Goal: Task Accomplishment & Management: Complete application form

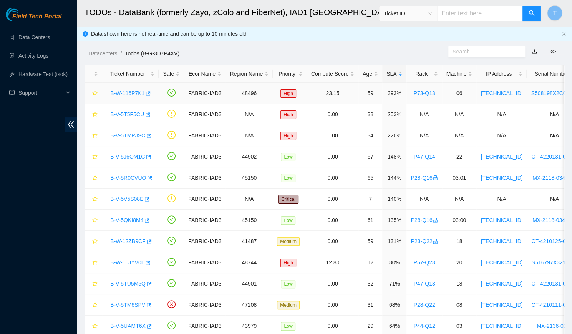
click at [137, 91] on link "B-W-116P7K1" at bounding box center [127, 93] width 34 height 6
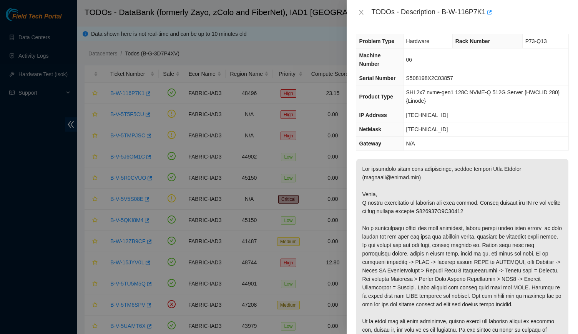
scroll to position [309, 0]
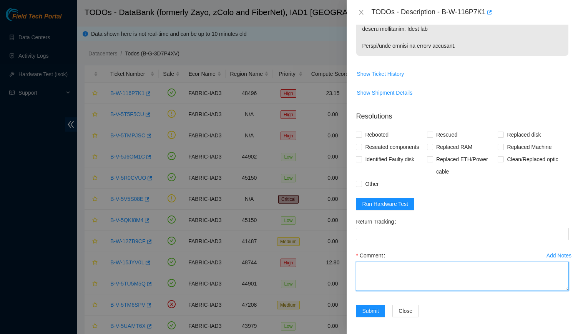
click at [453, 266] on textarea "Comment" at bounding box center [462, 275] width 213 height 29
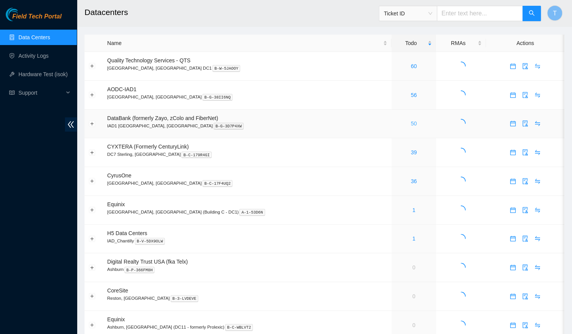
click at [411, 121] on link "50" at bounding box center [414, 123] width 6 height 6
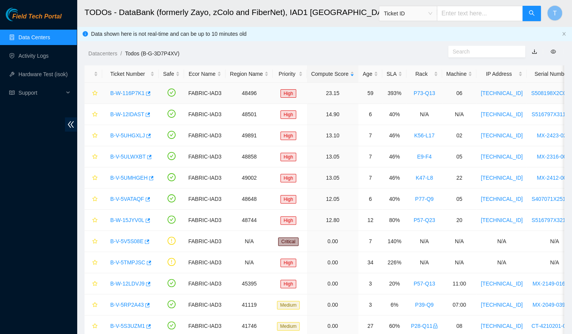
click at [128, 90] on link "B-W-116P7K1" at bounding box center [127, 93] width 34 height 6
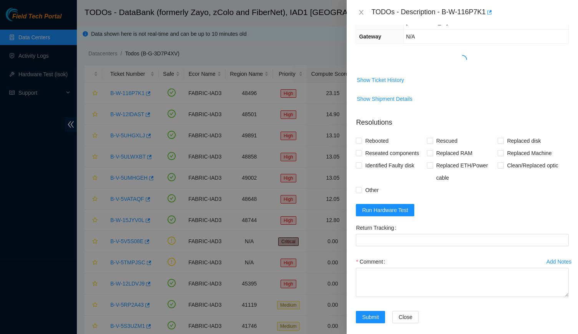
scroll to position [113, 0]
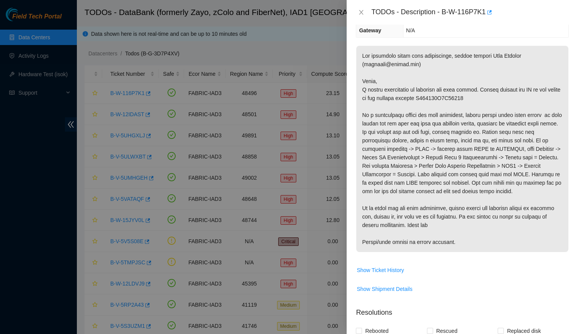
click at [404, 273] on span "Show Ticket History" at bounding box center [462, 270] width 212 height 12
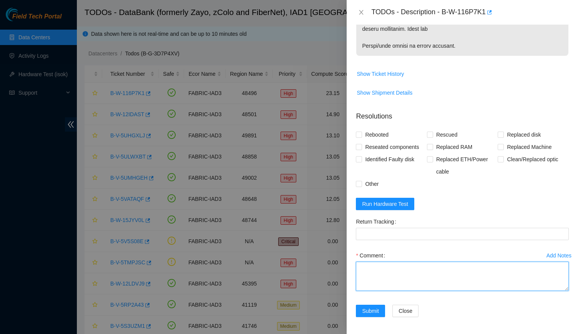
click at [404, 273] on textarea "Comment" at bounding box center [462, 275] width 213 height 29
paste textarea "-Verified rack -New machine was not in storage, talked with databank staff and …"
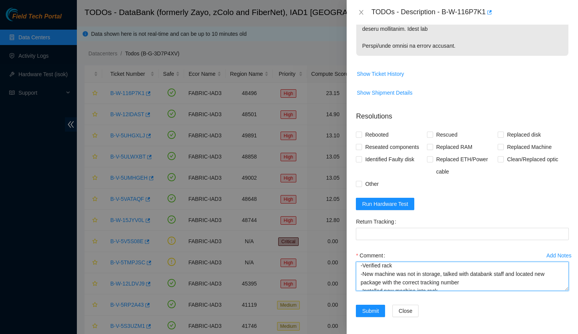
scroll to position [2, 0]
type textarea "-Verified rack -New machine was not in storage, talked with databank staff and …"
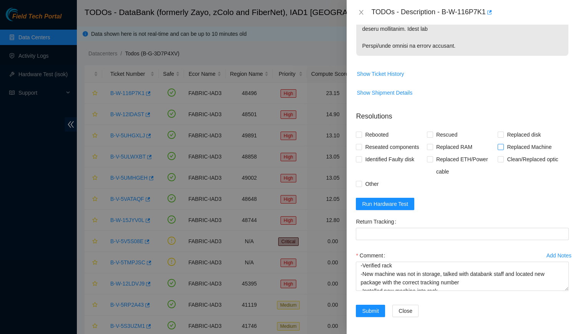
click at [530, 145] on span "Replaced Machine" at bounding box center [529, 147] width 51 height 12
click at [503, 145] on input "Replaced Machine" at bounding box center [500, 146] width 5 height 5
checkbox input "true"
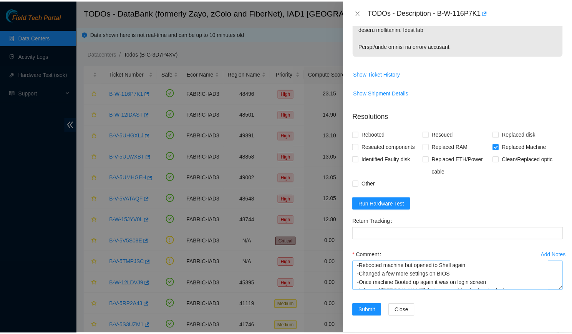
scroll to position [68, 0]
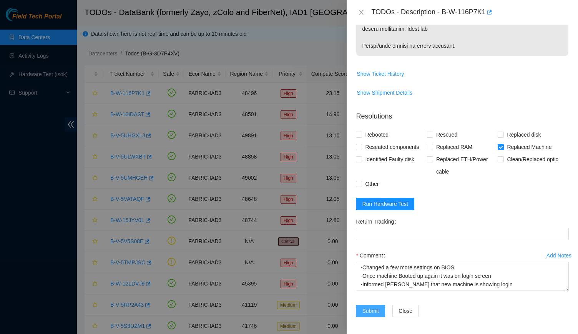
click at [368, 306] on span "Submit" at bounding box center [370, 310] width 17 height 8
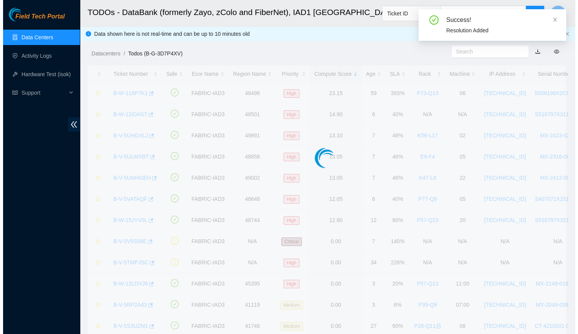
scroll to position [173, 0]
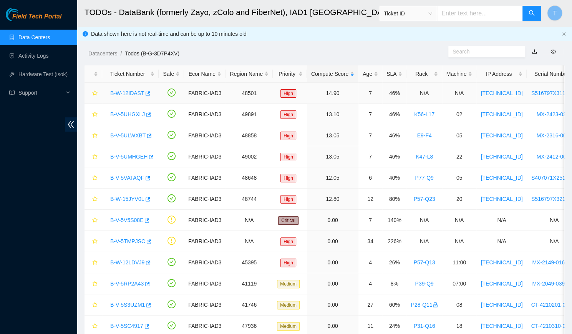
click at [128, 97] on div "B-W-12IDAST" at bounding box center [130, 93] width 48 height 12
click at [387, 73] on div "SLA" at bounding box center [395, 74] width 16 height 8
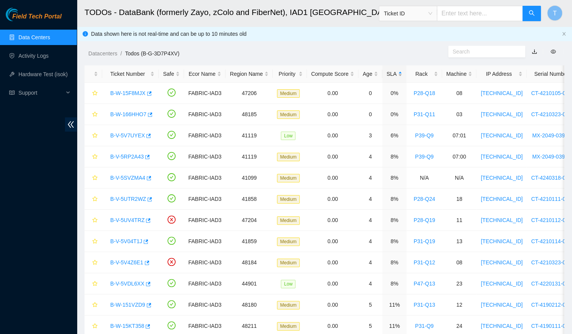
click at [387, 73] on div "SLA" at bounding box center [395, 74] width 16 height 8
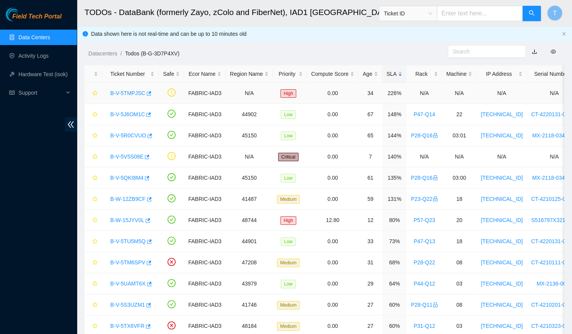
click at [125, 91] on link "B-V-5TMPJSC" at bounding box center [127, 93] width 35 height 6
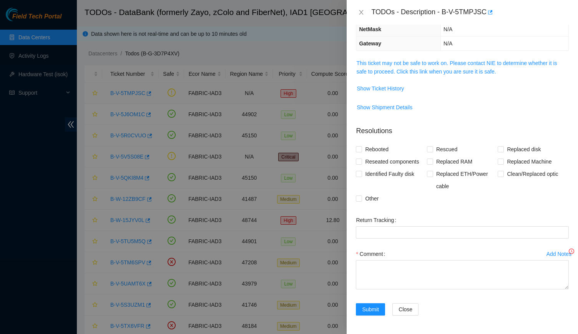
scroll to position [81, 0]
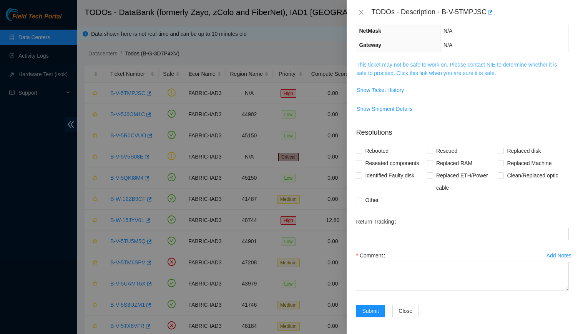
click at [433, 65] on link "This ticket may not be safe to work on. Please contact NIE to determine whether…" at bounding box center [456, 68] width 201 height 15
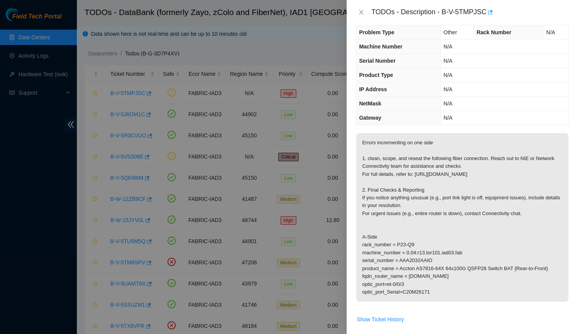
scroll to position [10, 0]
click at [364, 11] on icon "close" at bounding box center [361, 12] width 6 height 6
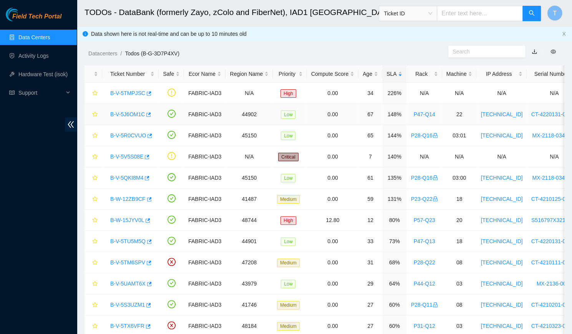
click at [126, 116] on link "B-V-5J6OM1C" at bounding box center [127, 114] width 35 height 6
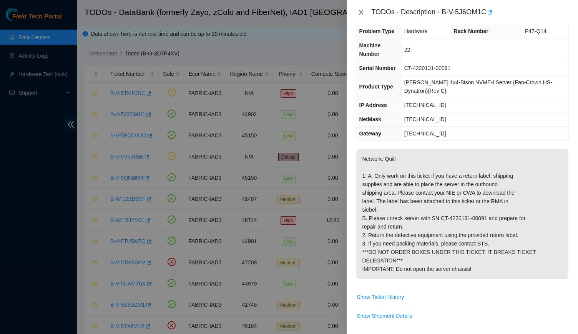
click at [358, 10] on button "Close" at bounding box center [361, 12] width 11 height 7
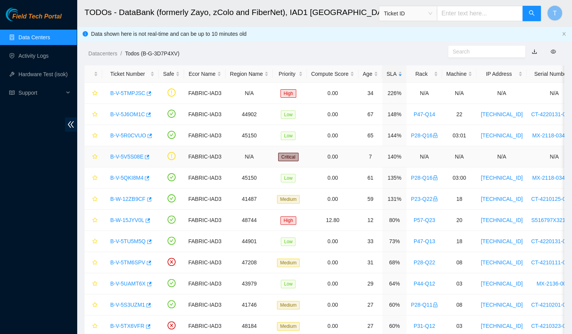
click at [123, 156] on link "B-V-5V5S08E" at bounding box center [126, 156] width 33 height 6
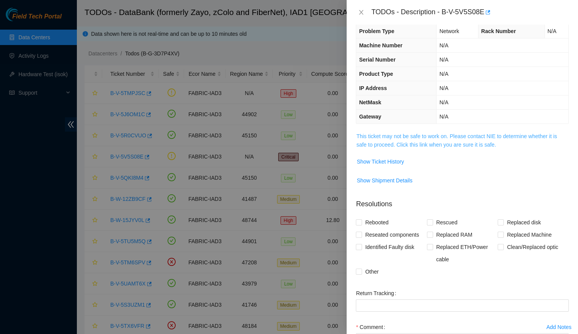
click at [382, 144] on link "This ticket may not be safe to work on. Please contact NIE to determine whether…" at bounding box center [456, 140] width 201 height 15
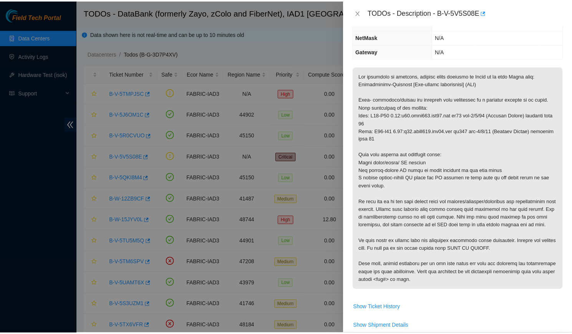
scroll to position [77, 0]
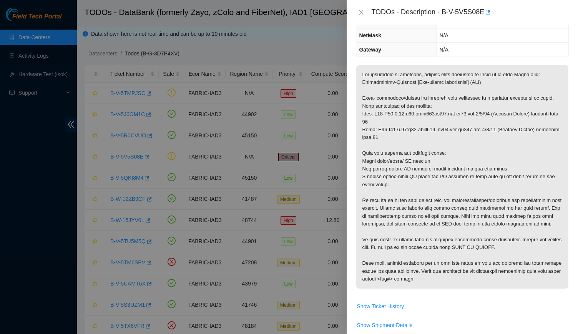
click at [363, 18] on div "TODOs - Description - B-V-5V5S08E" at bounding box center [462, 12] width 231 height 25
click at [362, 14] on icon "close" at bounding box center [361, 12] width 6 height 6
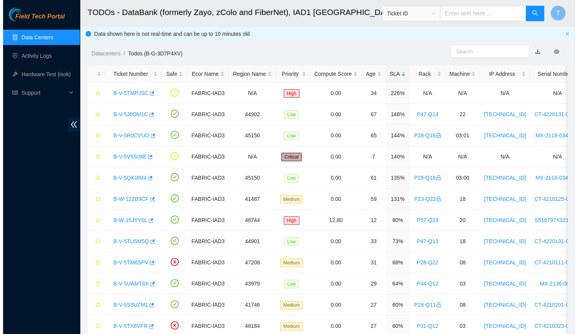
scroll to position [102, 0]
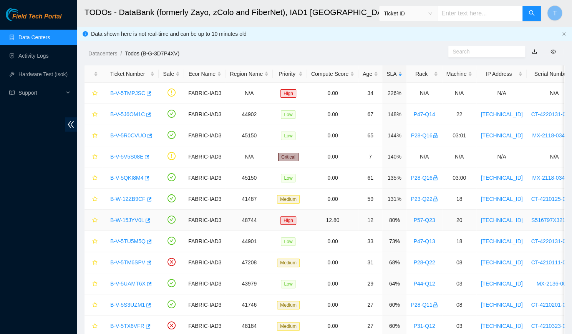
click at [118, 217] on link "B-W-15JYV0L" at bounding box center [127, 220] width 34 height 6
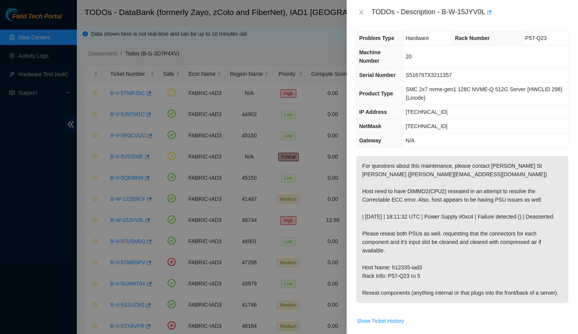
scroll to position [0, 0]
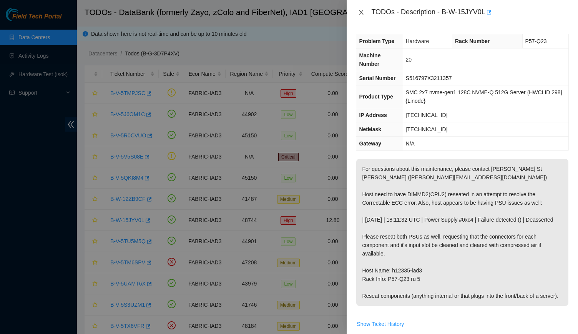
click at [361, 10] on icon "close" at bounding box center [361, 12] width 6 height 6
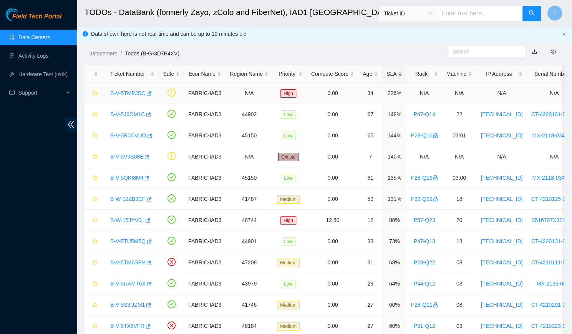
click at [128, 91] on link "B-V-5TMPJSC" at bounding box center [127, 93] width 35 height 6
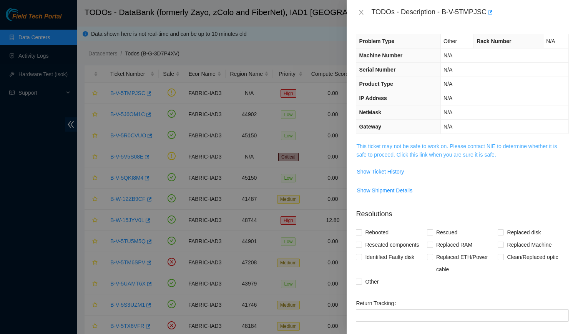
click at [408, 153] on link "This ticket may not be safe to work on. Please contact NIE to determine whether…" at bounding box center [456, 150] width 201 height 15
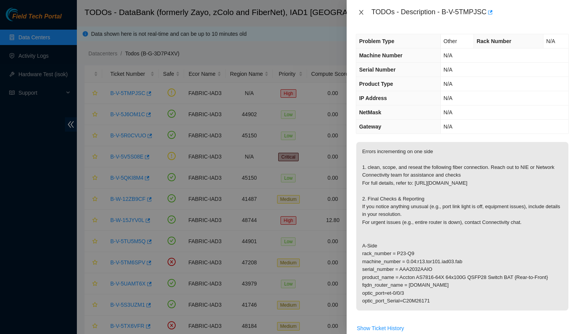
click at [358, 13] on icon "close" at bounding box center [361, 12] width 6 height 6
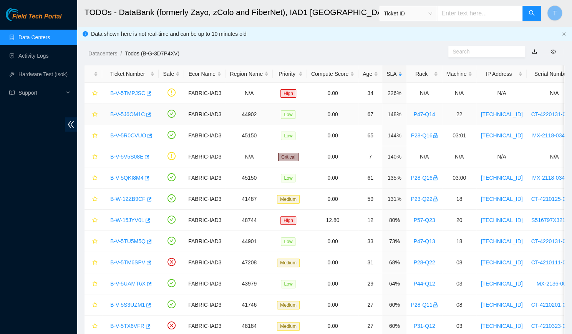
click at [125, 116] on link "B-V-5J6OM1C" at bounding box center [127, 114] width 35 height 6
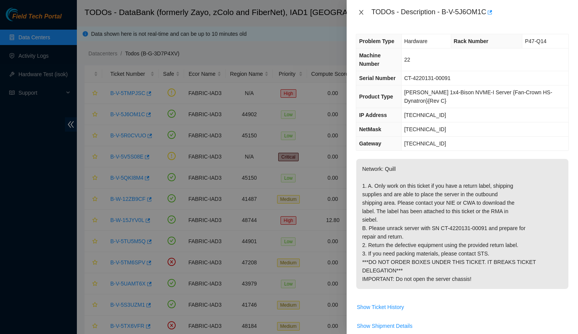
click at [360, 16] on button "Close" at bounding box center [361, 12] width 11 height 7
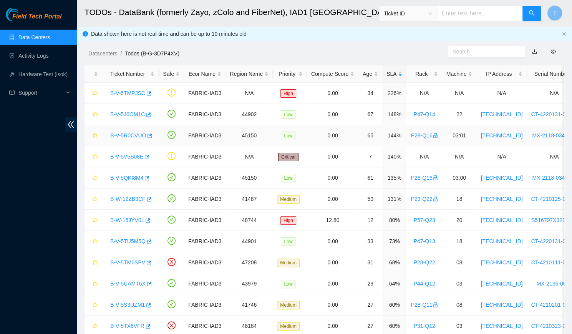
click at [123, 140] on div "B-V-5R0CVUO" at bounding box center [130, 135] width 48 height 12
click at [127, 136] on link "B-V-5R0CVUO" at bounding box center [128, 135] width 36 height 6
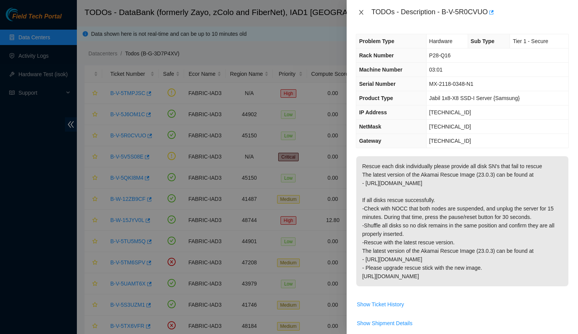
click at [359, 16] on button "Close" at bounding box center [361, 12] width 11 height 7
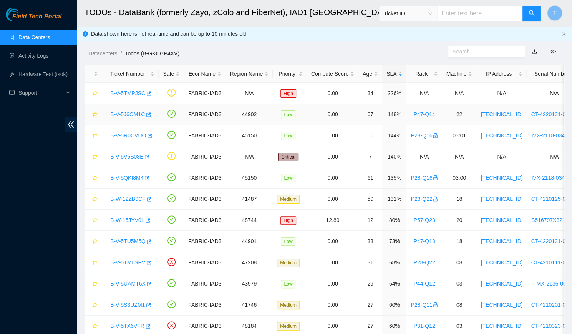
click at [123, 114] on link "B-V-5J6OM1C" at bounding box center [127, 114] width 35 height 6
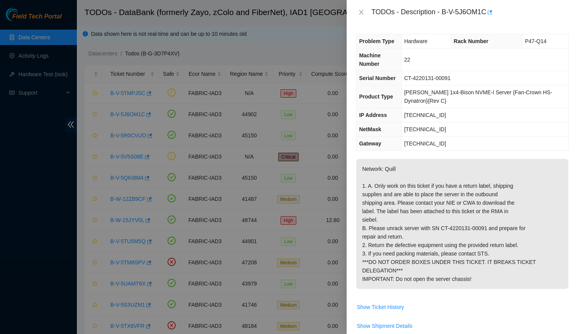
click at [359, 7] on div "TODOs - Description - B-V-5J6OM1C" at bounding box center [462, 12] width 213 height 12
click at [359, 12] on icon "close" at bounding box center [361, 12] width 6 height 6
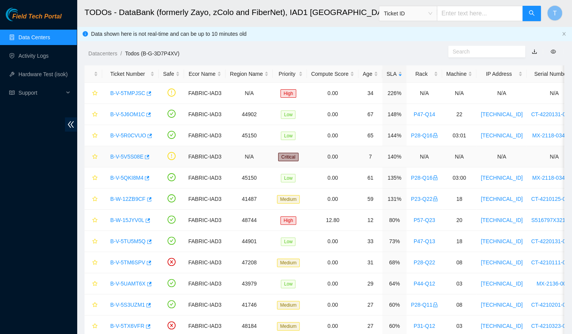
click at [131, 154] on link "B-V-5V5S08E" at bounding box center [126, 156] width 33 height 6
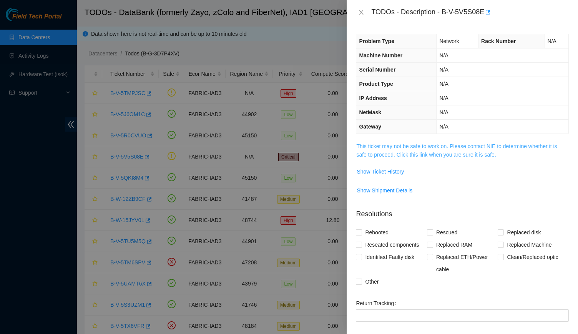
click at [435, 146] on link "This ticket may not be safe to work on. Please contact NIE to determine whether…" at bounding box center [456, 150] width 201 height 15
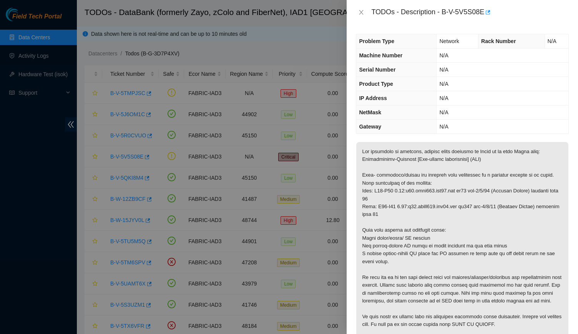
click at [366, 8] on div "TODOs - Description - B-V-5V5S08E" at bounding box center [462, 12] width 213 height 12
click at [364, 9] on icon "close" at bounding box center [361, 12] width 6 height 6
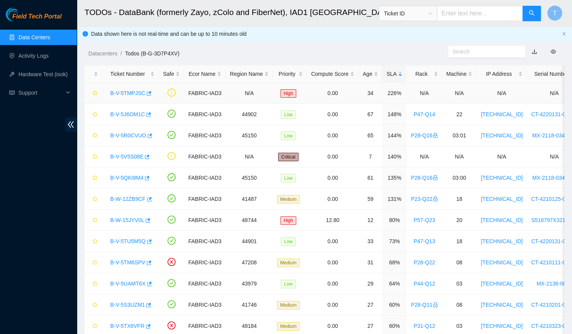
click at [131, 90] on link "B-V-5TMPJSC" at bounding box center [127, 93] width 35 height 6
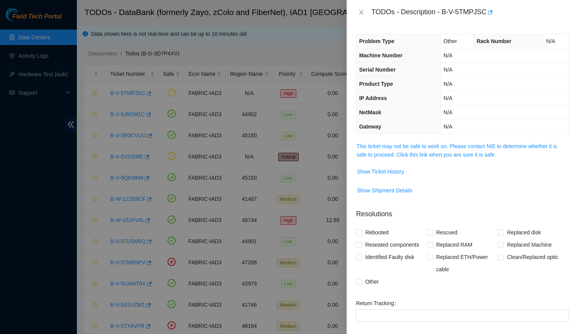
click at [432, 158] on td "This ticket may not be safe to work on. Please contact NIE to determine whether…" at bounding box center [462, 152] width 213 height 23
click at [427, 150] on link "This ticket may not be safe to work on. Please contact NIE to determine whether…" at bounding box center [456, 150] width 201 height 15
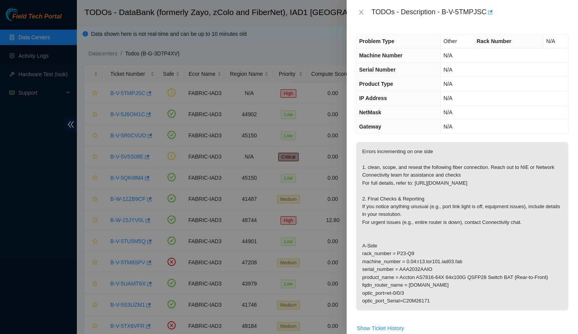
click at [427, 150] on p "Errors incrementing on one side 1. clean, scope, and reseat the following fiber…" at bounding box center [462, 226] width 212 height 168
click at [361, 13] on icon "close" at bounding box center [361, 12] width 6 height 6
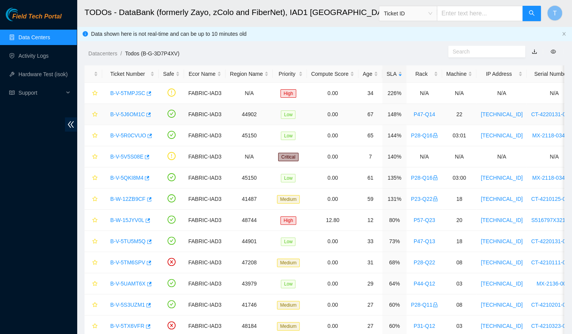
click at [125, 115] on link "B-V-5J6OM1C" at bounding box center [127, 114] width 35 height 6
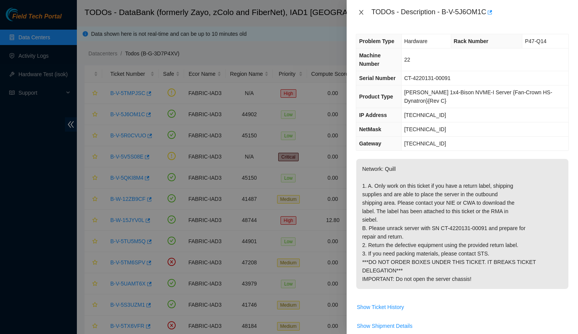
click at [364, 13] on icon "close" at bounding box center [361, 12] width 6 height 6
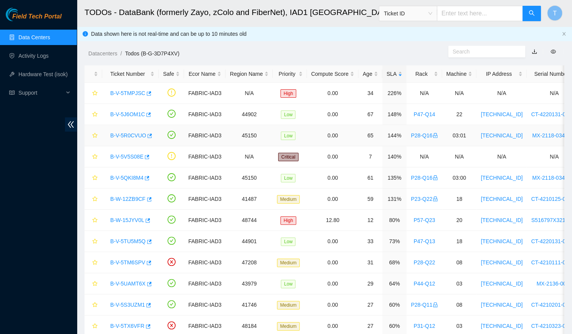
click at [121, 135] on link "B-V-5R0CVUO" at bounding box center [128, 135] width 36 height 6
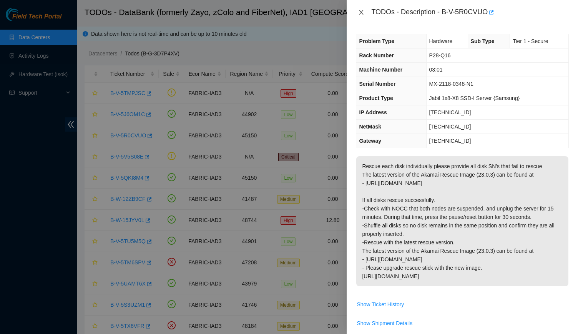
click at [357, 13] on button "Close" at bounding box center [361, 12] width 11 height 7
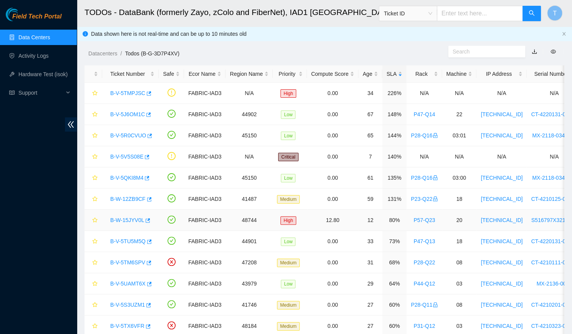
click at [127, 217] on link "B-W-15JYV0L" at bounding box center [127, 220] width 34 height 6
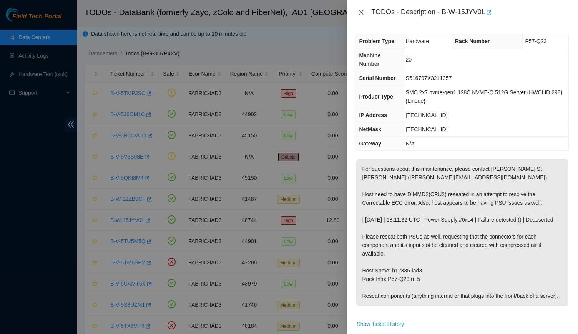
click at [359, 14] on icon "close" at bounding box center [361, 12] width 6 height 6
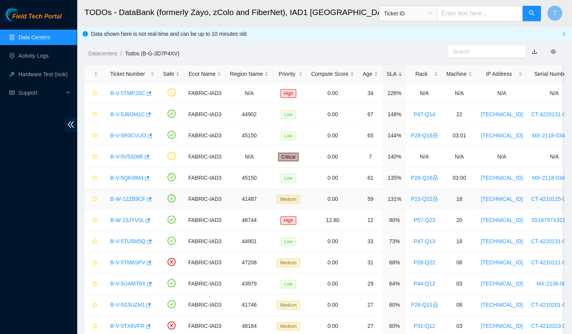
click at [125, 197] on link "B-W-12ZB9CF" at bounding box center [127, 199] width 35 height 6
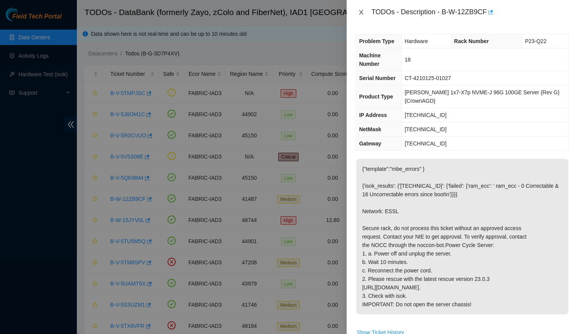
click at [364, 13] on icon "close" at bounding box center [361, 12] width 6 height 6
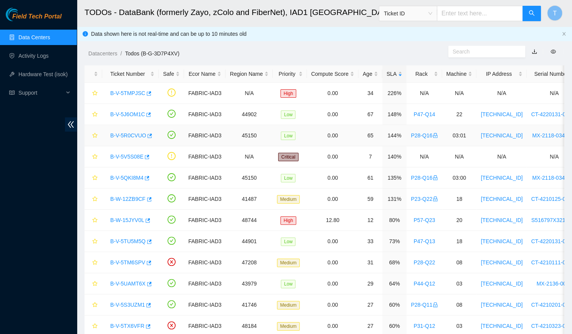
click at [130, 137] on link "B-V-5R0CVUO" at bounding box center [128, 135] width 36 height 6
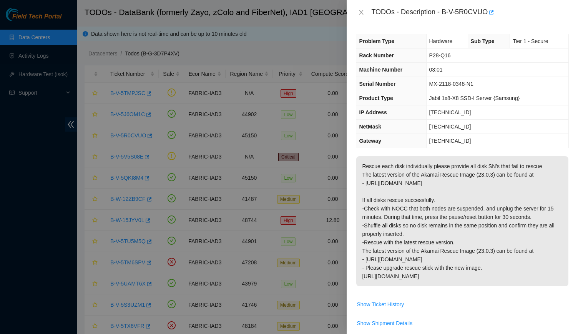
click at [361, 16] on div "TODOs - Description - B-V-5R0CVUO" at bounding box center [462, 12] width 213 height 12
click at [359, 13] on icon "close" at bounding box center [361, 12] width 6 height 6
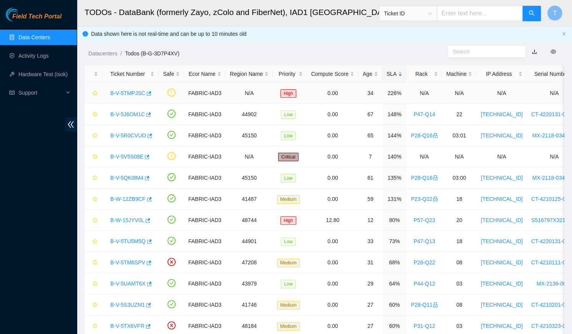
click at [127, 96] on link "B-V-5TMPJSC" at bounding box center [127, 93] width 35 height 6
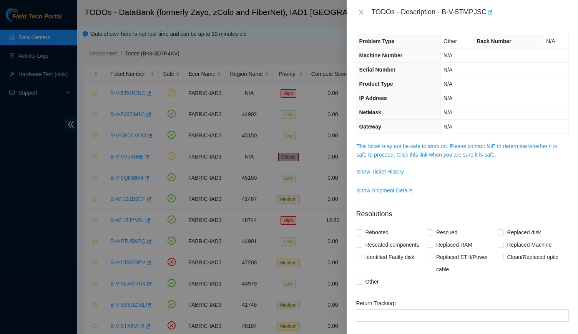
click at [454, 149] on span "This ticket may not be safe to work on. Please contact NIE to determine whether…" at bounding box center [462, 150] width 212 height 17
click at [448, 145] on link "This ticket may not be safe to work on. Please contact NIE to determine whether…" at bounding box center [456, 150] width 201 height 15
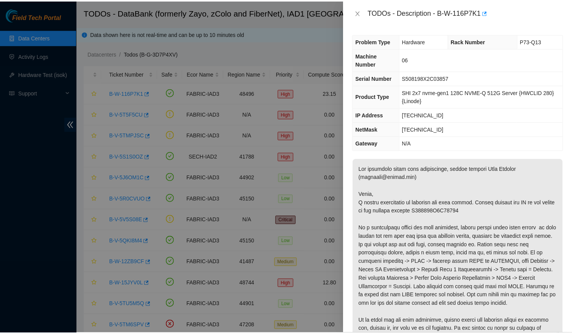
scroll to position [28, 0]
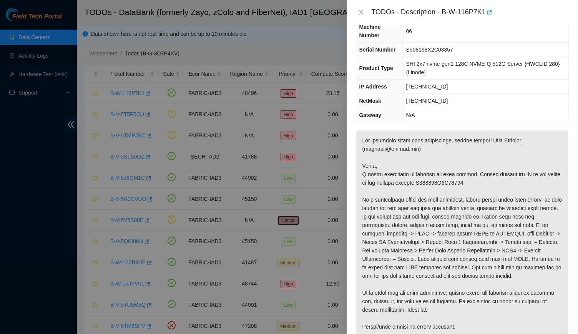
click at [157, 74] on div at bounding box center [289, 167] width 578 height 334
click at [365, 12] on button "Close" at bounding box center [361, 12] width 11 height 7
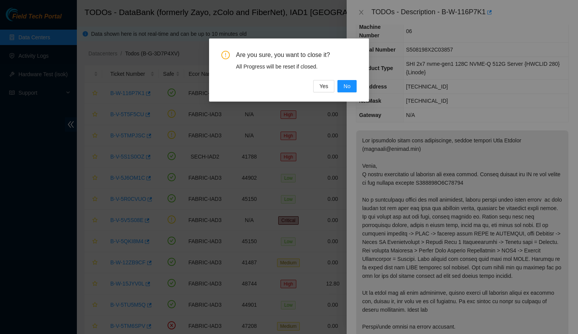
click at [336, 89] on div "Yes No" at bounding box center [334, 86] width 43 height 12
click at [331, 89] on button "Yes" at bounding box center [323, 86] width 21 height 12
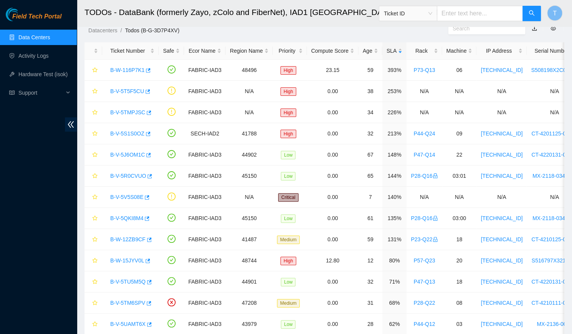
scroll to position [0, 0]
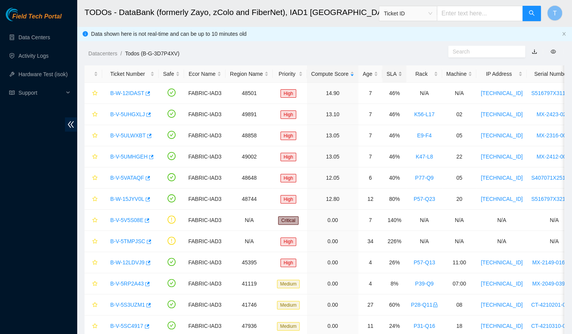
click at [387, 71] on div "SLA" at bounding box center [395, 74] width 16 height 8
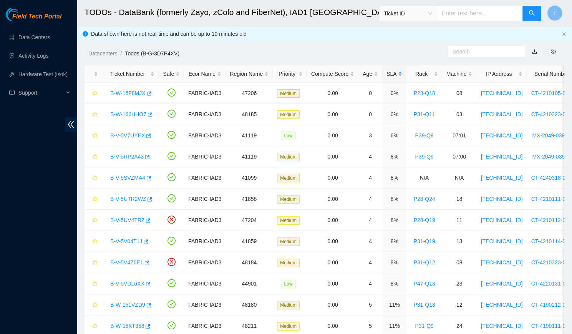
click at [387, 71] on div "SLA" at bounding box center [395, 74] width 16 height 8
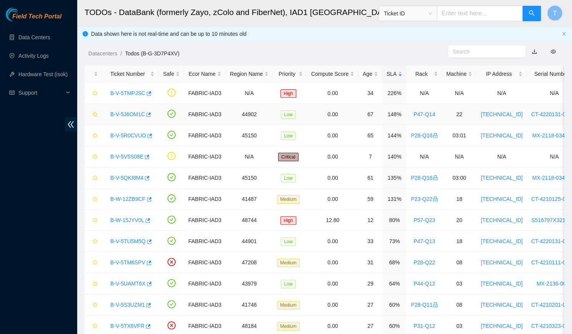
click at [134, 115] on link "B-V-5J6OM1C" at bounding box center [127, 114] width 35 height 6
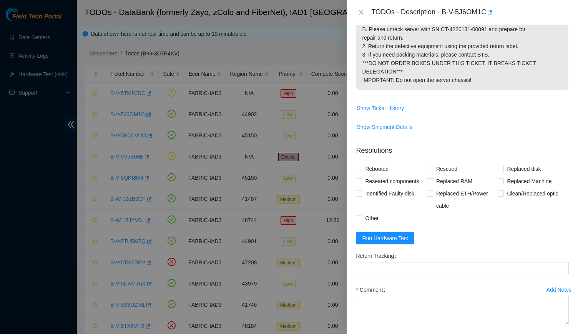
scroll to position [201, 0]
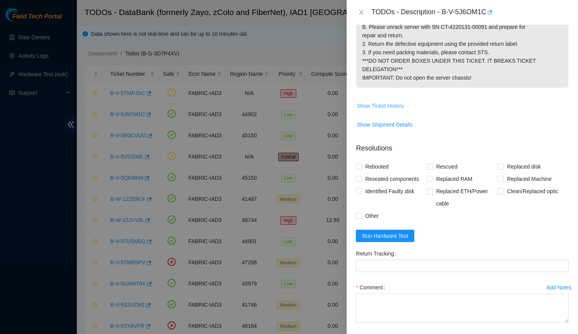
click at [395, 110] on span "Show Ticket History" at bounding box center [380, 105] width 47 height 8
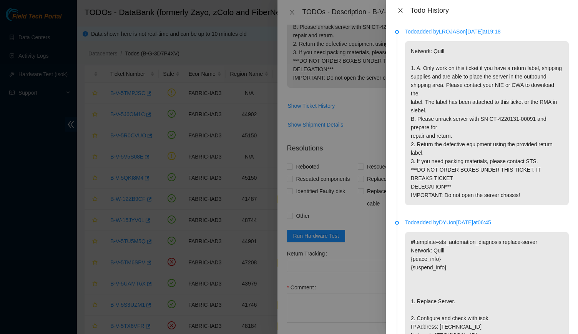
drag, startPoint x: 448, startPoint y: 210, endPoint x: 395, endPoint y: 13, distance: 204.4
click at [395, 13] on button "Close" at bounding box center [400, 10] width 11 height 7
click at [395, 13] on div "TODOs - Description - B-V-5J6OM1C" at bounding box center [401, 12] width 198 height 12
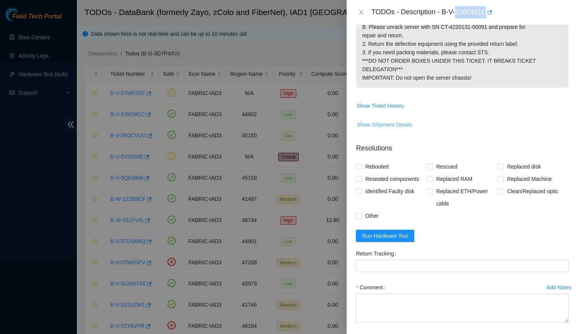
click at [379, 129] on span "Show Shipment Details" at bounding box center [385, 124] width 56 height 8
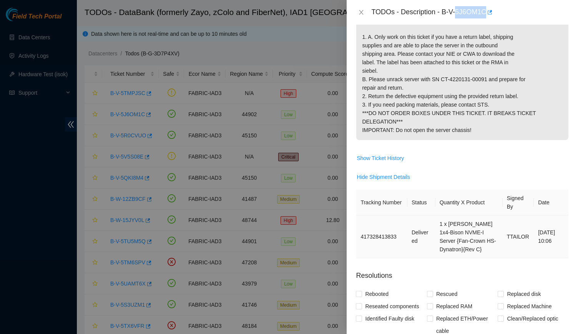
scroll to position [0, 0]
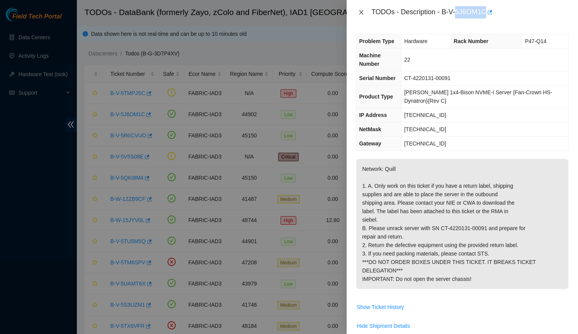
click at [360, 9] on button "Close" at bounding box center [361, 12] width 11 height 7
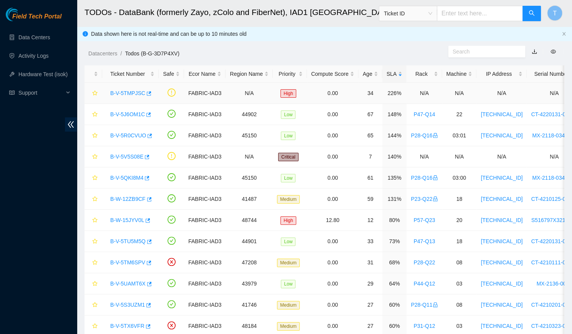
click at [121, 93] on link "B-V-5TMPJSC" at bounding box center [127, 93] width 35 height 6
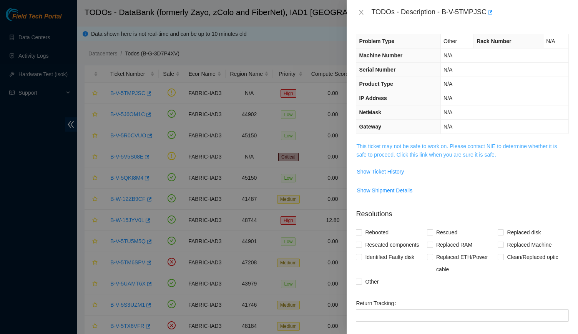
click at [418, 143] on link "This ticket may not be safe to work on. Please contact NIE to determine whether…" at bounding box center [456, 150] width 201 height 15
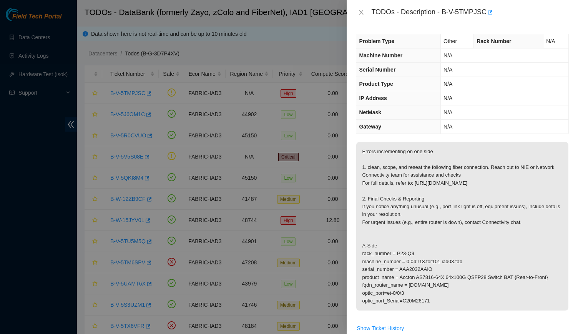
click at [459, 300] on p "Errors incrementing on one side 1. clean, scope, and reseat the following fiber…" at bounding box center [462, 226] width 212 height 168
click at [365, 15] on button "Close" at bounding box center [361, 12] width 11 height 7
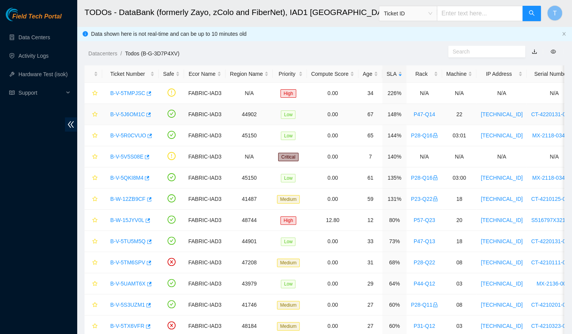
click at [130, 112] on link "B-V-5J6OM1C" at bounding box center [127, 114] width 35 height 6
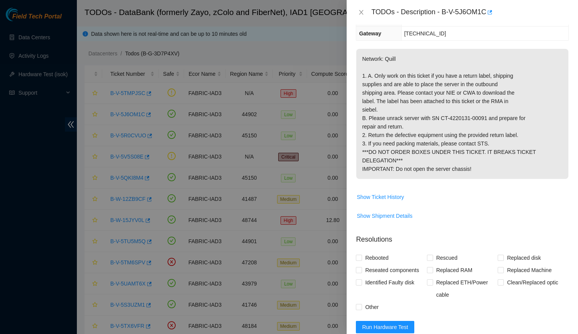
scroll to position [111, 0]
click at [389, 219] on span "Show Shipment Details" at bounding box center [385, 215] width 56 height 8
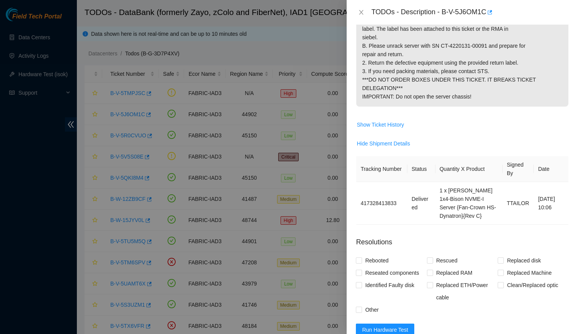
scroll to position [183, 0]
click at [496, 28] on p "Network: Quill 1. A. Only work on this ticket if you have a return label, shipp…" at bounding box center [462, 41] width 212 height 130
click at [491, 12] on icon "button" at bounding box center [490, 12] width 5 height 4
drag, startPoint x: 441, startPoint y: 12, endPoint x: 487, endPoint y: 14, distance: 46.2
click at [487, 14] on div "TODOs - Description - B-V-5J6OM1C" at bounding box center [470, 12] width 198 height 12
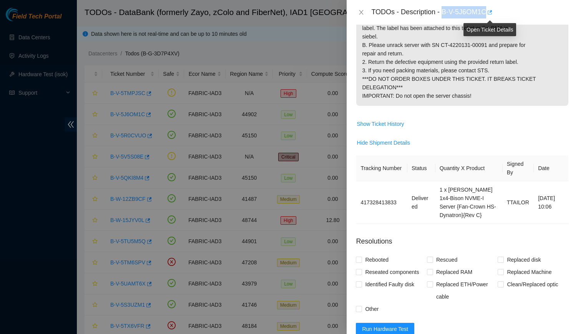
copy div "B-V-5J6OM1C"
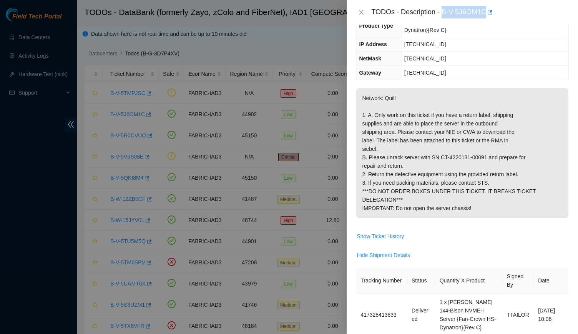
scroll to position [70, 0]
copy div "B-V-5J6OM1C"
drag, startPoint x: 437, startPoint y: 183, endPoint x: 482, endPoint y: 184, distance: 45.0
click at [482, 184] on p "Network: Quill 1. A. Only work on this ticket if you have a return label, shipp…" at bounding box center [462, 154] width 212 height 130
copy p "CT-4220131-00091"
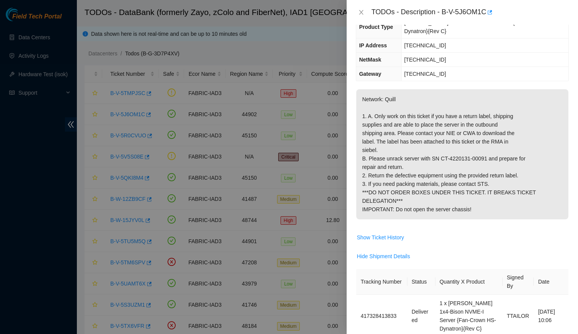
click at [452, 262] on span "Hide Shipment Details" at bounding box center [462, 256] width 212 height 12
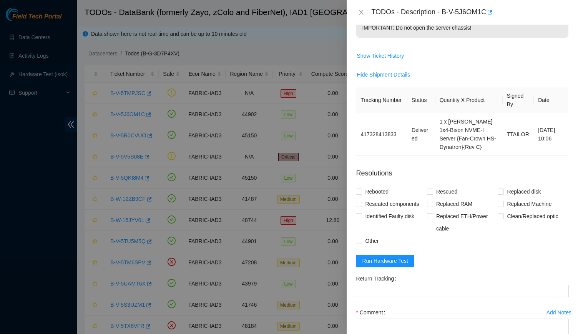
scroll to position [350, 0]
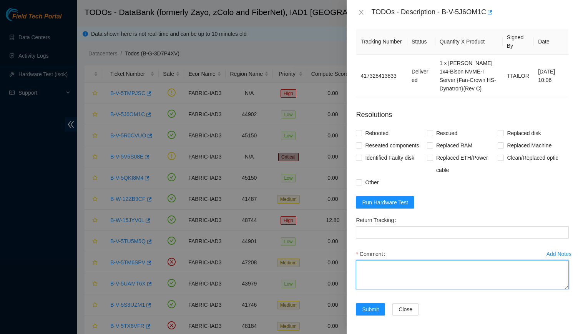
click at [438, 279] on textarea "Comment" at bounding box center [462, 274] width 213 height 29
paste textarea "-Verified rack and machine SN -Powered down machine and unracked machine -Boxed…"
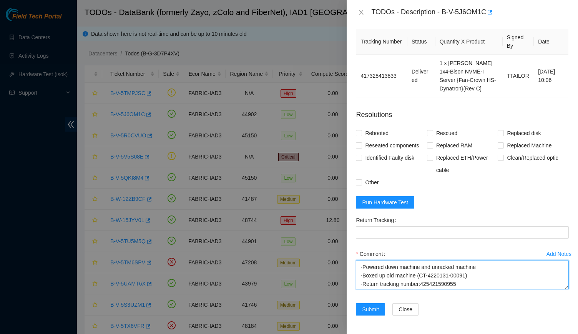
scroll to position [8, 0]
type textarea "-Verified rack and machine SN -Powered down machine and unracked machine -Boxed…"
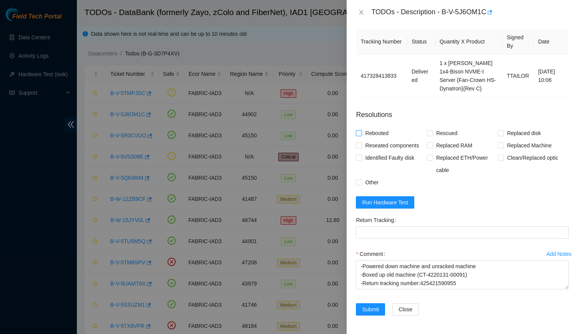
click at [366, 133] on span "Rebooted" at bounding box center [377, 133] width 30 height 12
click at [361, 133] on input "Rebooted" at bounding box center [358, 132] width 5 height 5
click at [366, 133] on span "Rebooted" at bounding box center [377, 133] width 30 height 12
click at [361, 133] on input "Rebooted" at bounding box center [358, 132] width 5 height 5
checkbox input "false"
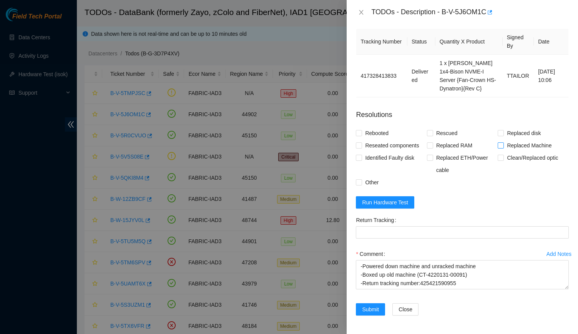
click at [518, 145] on span "Replaced Machine" at bounding box center [529, 145] width 51 height 12
click at [503, 145] on input "Replaced Machine" at bounding box center [500, 144] width 5 height 5
checkbox input "true"
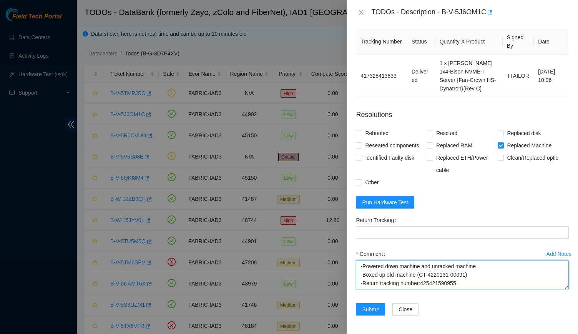
click at [450, 286] on textarea "-Verified rack and machine SN -Powered down machine and unracked machine -Boxed…" at bounding box center [462, 274] width 213 height 29
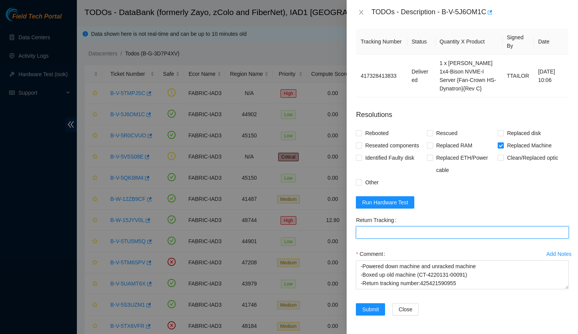
paste Tracking "425421590955"
click at [455, 232] on Tracking "Return Tracking" at bounding box center [462, 232] width 213 height 12
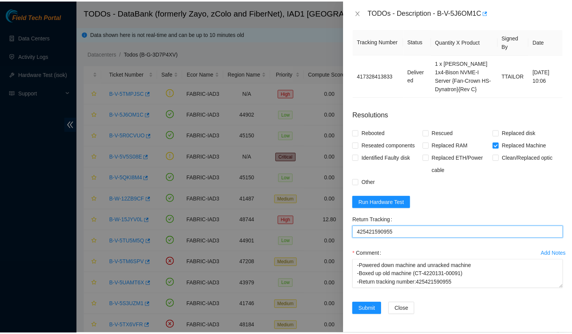
scroll to position [350, 0]
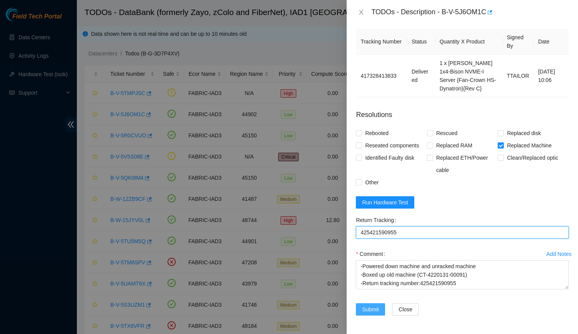
type Tracking "425421590955"
click at [376, 305] on span "Submit" at bounding box center [370, 309] width 17 height 8
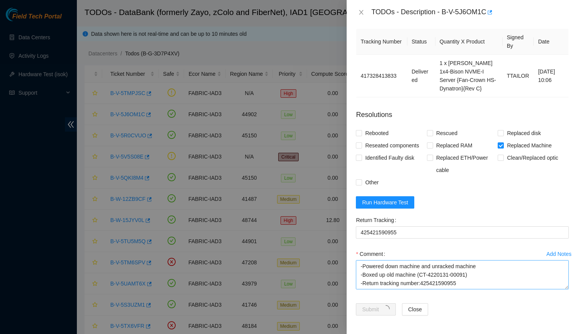
click at [415, 275] on form "Resolutions Rebooted Rescued Replaced disk Reseated components Replaced RAM Rep…" at bounding box center [462, 213] width 213 height 221
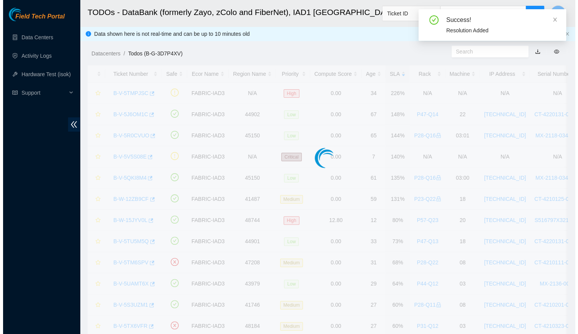
scroll to position [173, 0]
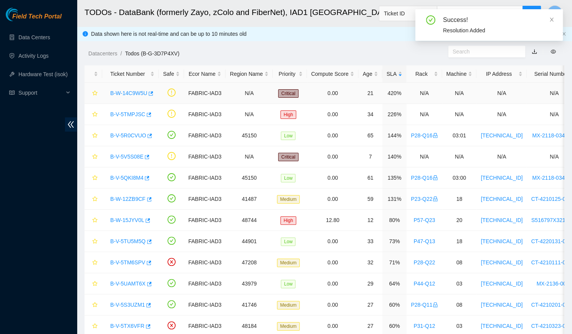
click at [128, 93] on link "B-W-14C9W5U" at bounding box center [128, 93] width 37 height 6
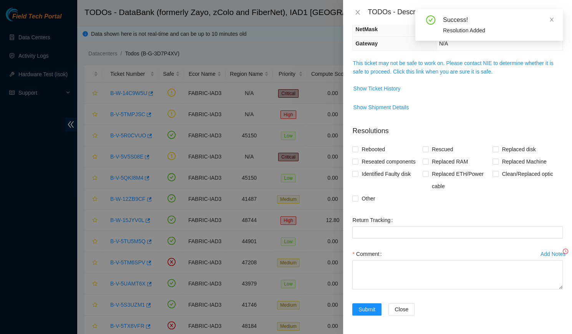
scroll to position [81, 0]
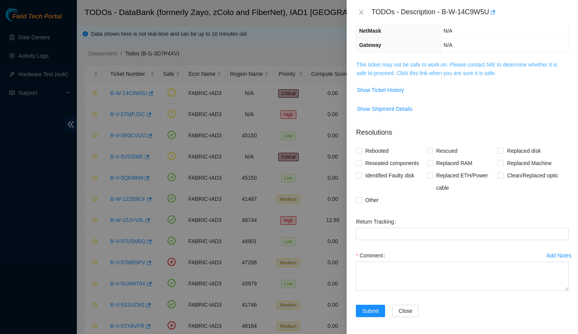
click at [376, 66] on link "This ticket may not be safe to work on. Please contact NIE to determine whether…" at bounding box center [456, 68] width 201 height 15
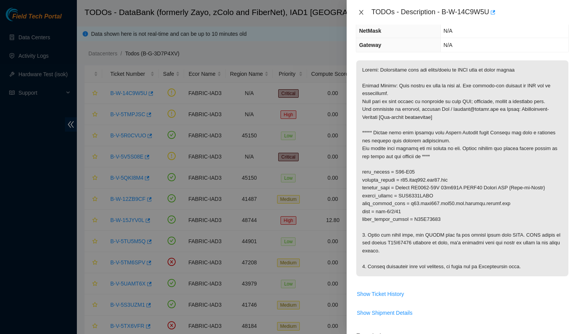
click at [357, 15] on button "Close" at bounding box center [361, 12] width 11 height 7
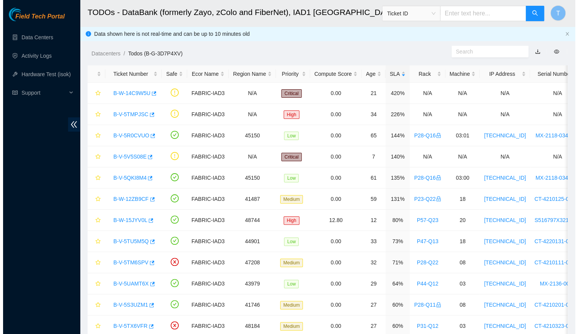
scroll to position [107, 0]
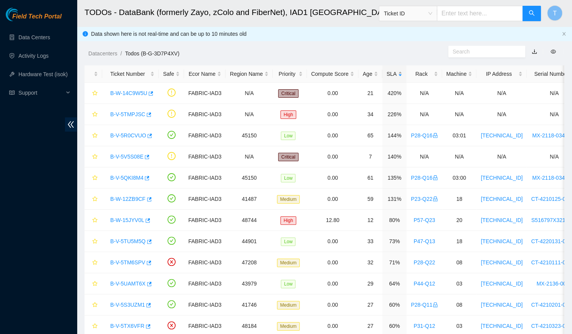
click at [396, 77] on div "SLA" at bounding box center [395, 74] width 16 height 8
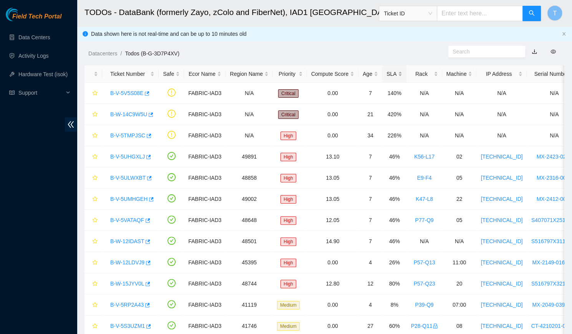
click at [396, 77] on div "SLA" at bounding box center [395, 74] width 16 height 8
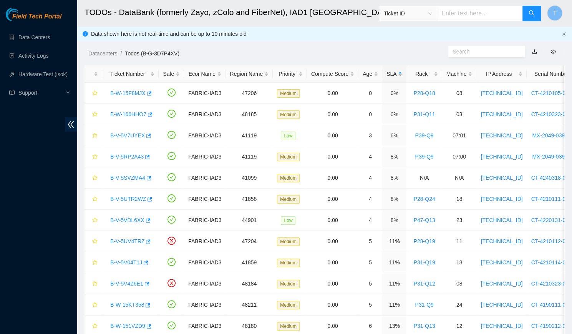
click at [396, 77] on div "SLA" at bounding box center [395, 74] width 16 height 8
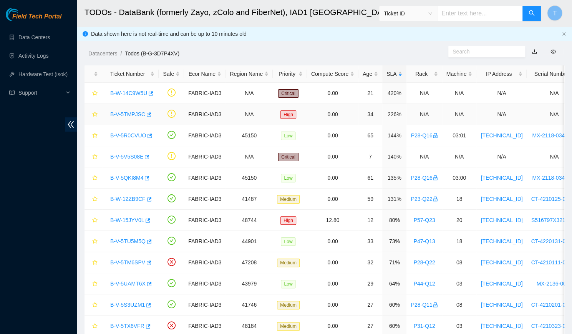
click at [131, 111] on link "B-V-5TMPJSC" at bounding box center [127, 114] width 35 height 6
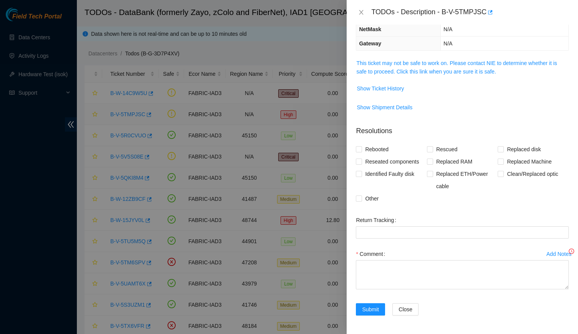
scroll to position [81, 0]
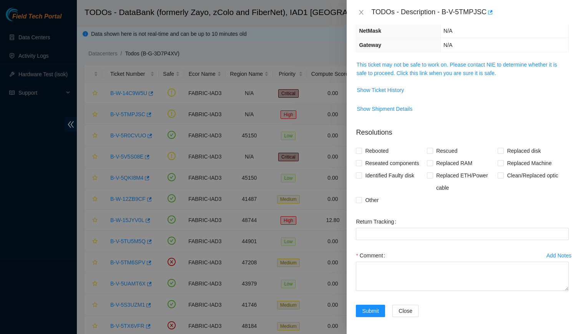
click at [131, 111] on div at bounding box center [289, 167] width 578 height 334
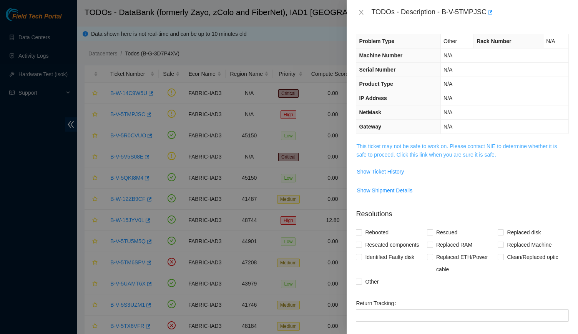
click at [432, 150] on link "This ticket may not be safe to work on. Please contact NIE to determine whether…" at bounding box center [456, 150] width 201 height 15
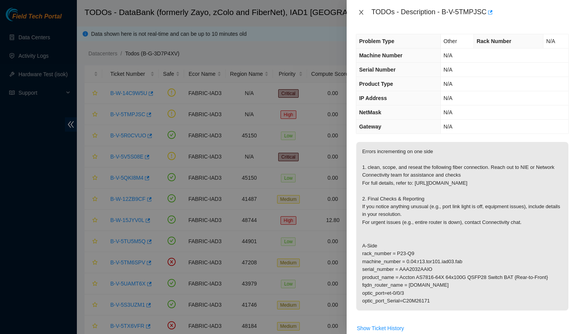
click at [365, 12] on button "Close" at bounding box center [361, 12] width 11 height 7
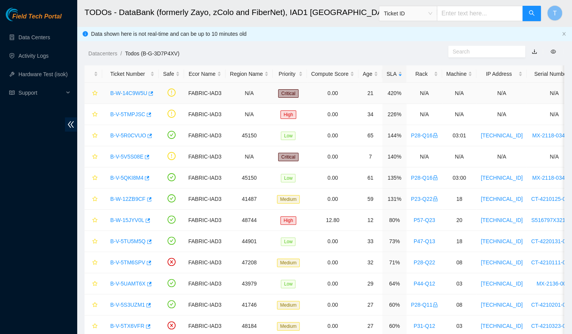
click at [118, 92] on link "B-W-14C9W5U" at bounding box center [128, 93] width 37 height 6
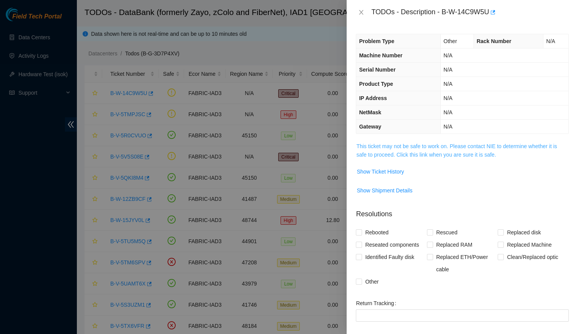
click at [440, 144] on link "This ticket may not be safe to work on. Please contact NIE to determine whether…" at bounding box center [456, 150] width 201 height 15
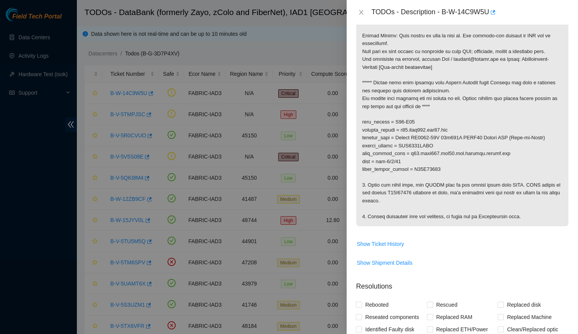
scroll to position [132, 0]
click at [489, 155] on p at bounding box center [462, 118] width 212 height 216
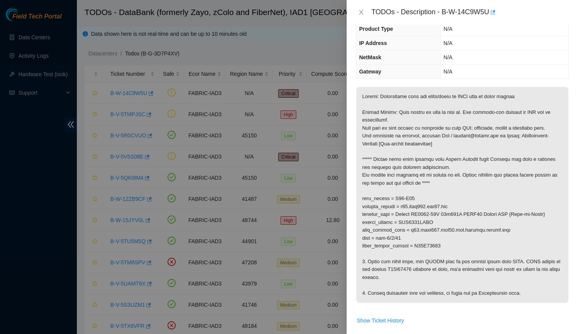
scroll to position [55, 0]
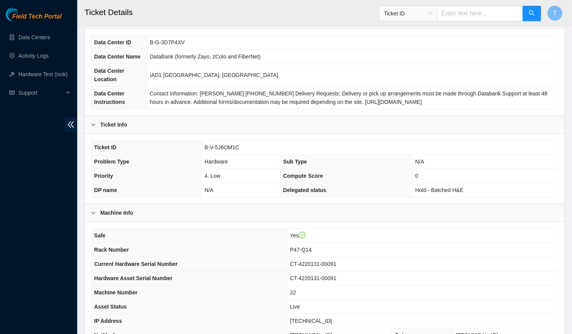
scroll to position [158, 0]
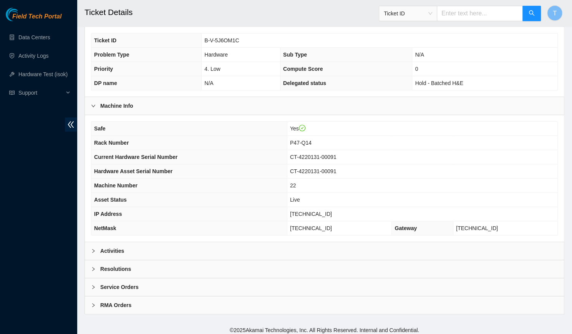
click at [116, 282] on b "Service Orders" at bounding box center [119, 286] width 38 height 8
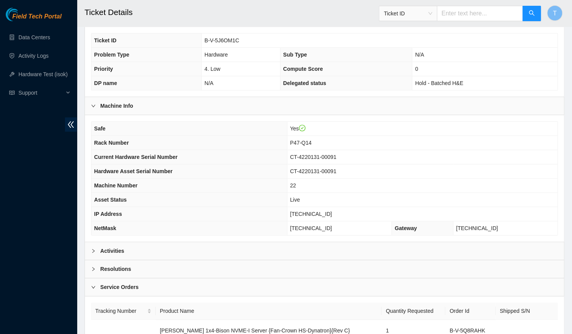
scroll to position [231, 0]
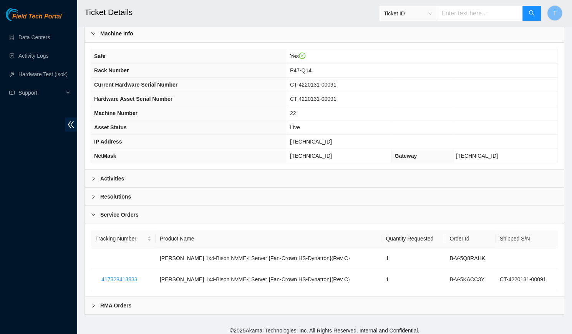
click at [128, 169] on div "Activities" at bounding box center [324, 178] width 479 height 18
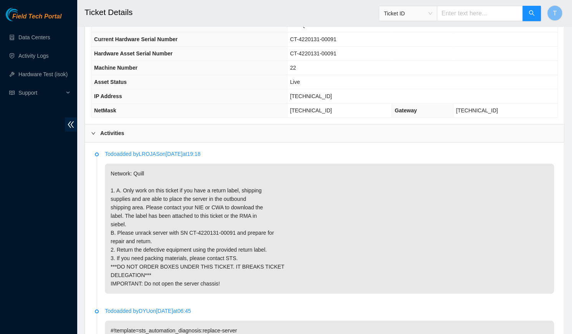
scroll to position [227, 0]
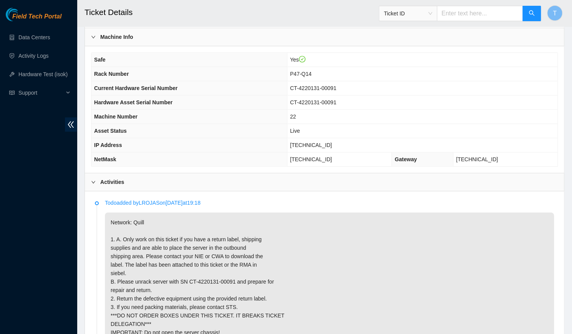
click at [103, 178] on b "Activities" at bounding box center [112, 182] width 24 height 8
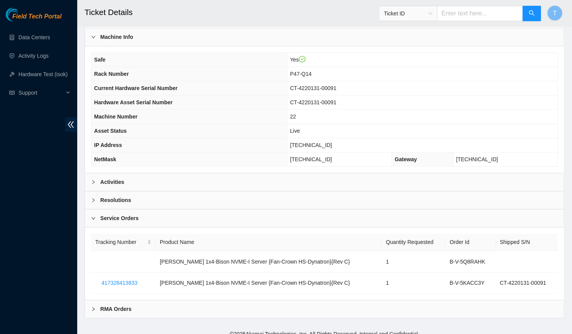
scroll to position [231, 0]
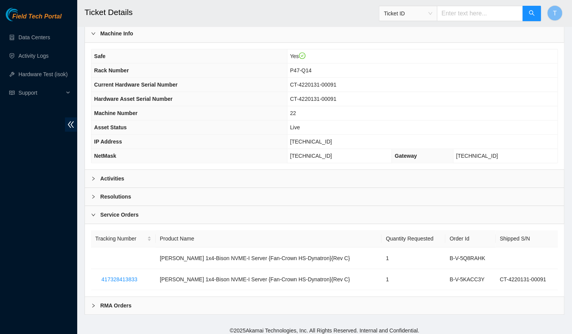
click at [171, 298] on div "RMA Orders" at bounding box center [324, 305] width 479 height 18
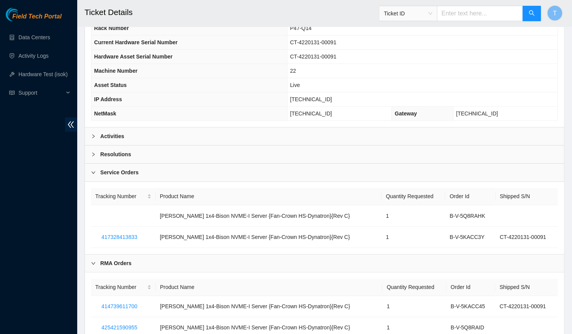
scroll to position [272, 0]
click at [465, 307] on td "B-V-5KACC45" at bounding box center [471, 306] width 49 height 21
click at [463, 301] on td "B-V-5KACC45" at bounding box center [471, 306] width 49 height 21
click at [124, 135] on div "Activities" at bounding box center [324, 137] width 479 height 18
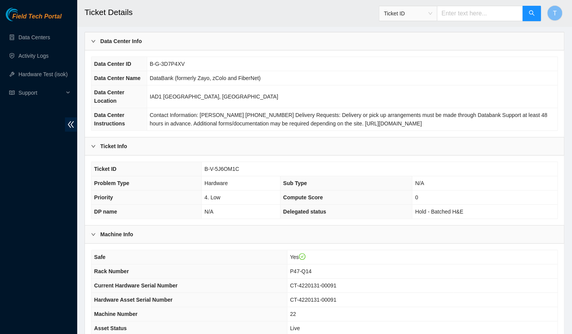
scroll to position [0, 0]
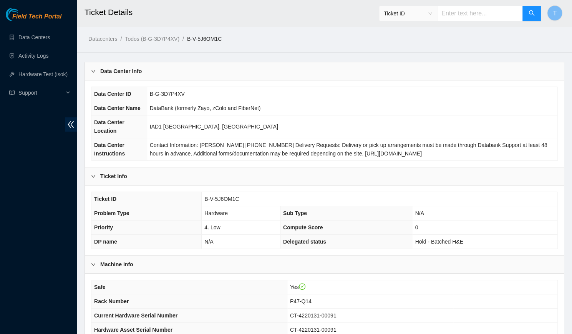
click at [160, 91] on span "B-G-3D7P4XV" at bounding box center [167, 94] width 35 height 6
click at [137, 93] on th "Data Center ID" at bounding box center [118, 94] width 55 height 14
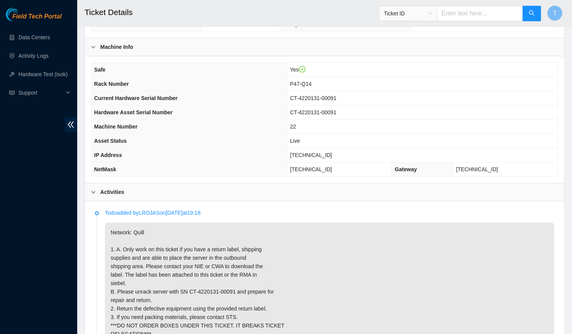
scroll to position [217, 0]
click at [118, 188] on b "Activities" at bounding box center [112, 192] width 24 height 8
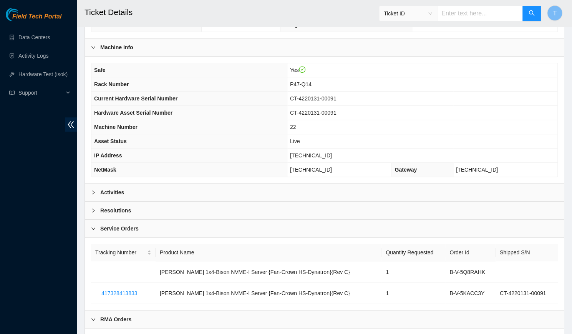
click at [99, 226] on div at bounding box center [95, 228] width 9 height 8
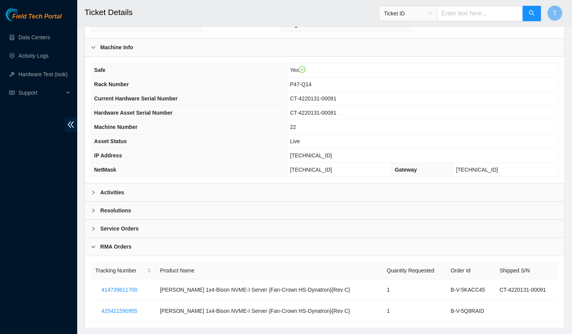
click at [105, 244] on b "RMA Orders" at bounding box center [115, 246] width 31 height 8
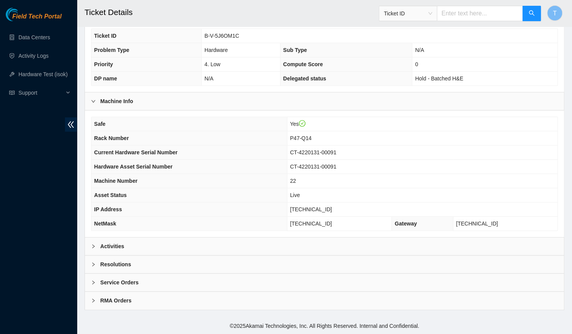
scroll to position [158, 0]
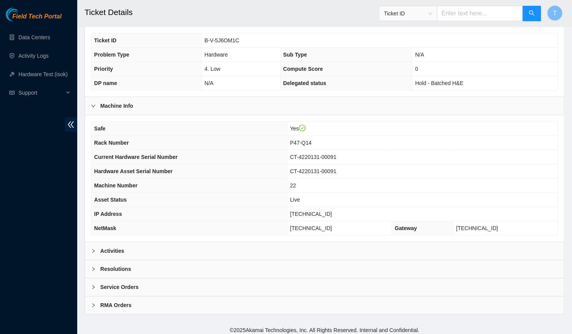
click at [111, 301] on b "RMA Orders" at bounding box center [115, 305] width 31 height 8
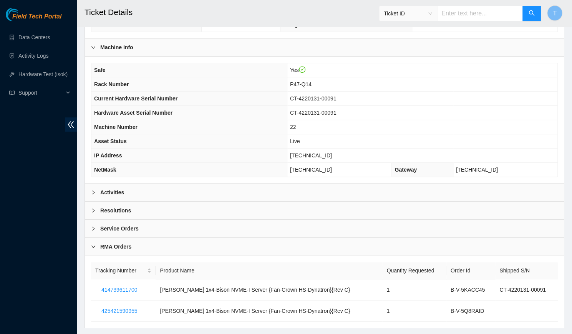
scroll to position [230, 0]
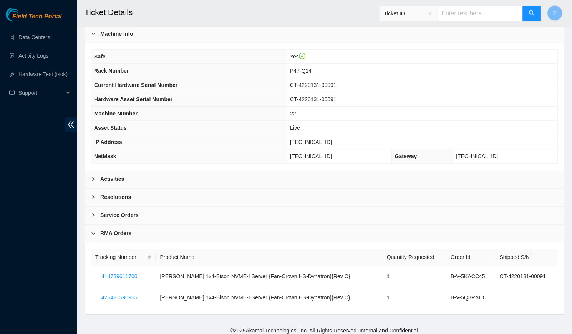
click at [571, 279] on main "Ticket Details Ticket ID T Datacenters / Todos (B-G-3D7P4XV) / B-V-5J6OM1C / Da…" at bounding box center [324, 46] width 495 height 552
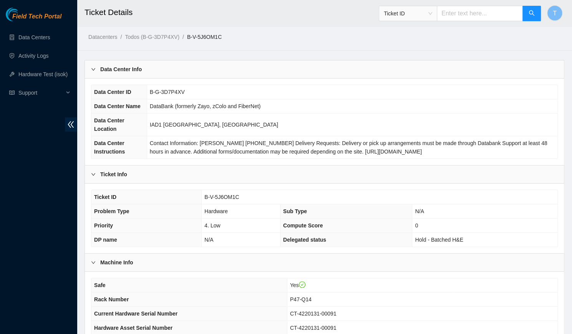
scroll to position [218, 0]
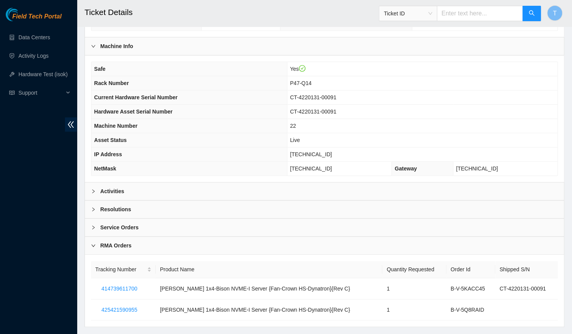
click at [108, 178] on div "Safe Yes Rack Number P47-Q14 Current Hardware Serial Number CT-4220131-00091 Ha…" at bounding box center [324, 118] width 479 height 126
click at [108, 187] on b "Activities" at bounding box center [112, 191] width 24 height 8
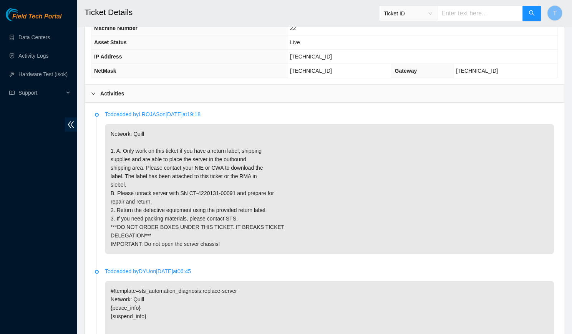
scroll to position [323, 0]
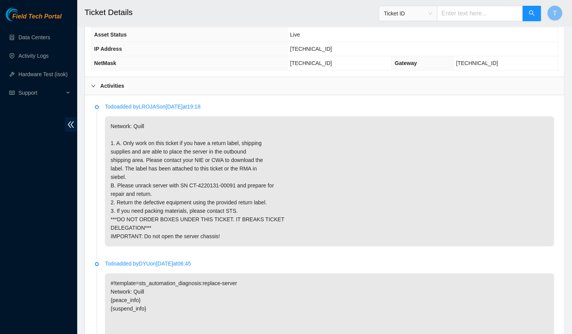
click at [247, 177] on p "Network: Quill 1. A. Only work on this ticket if you have a return label, shipp…" at bounding box center [329, 181] width 449 height 130
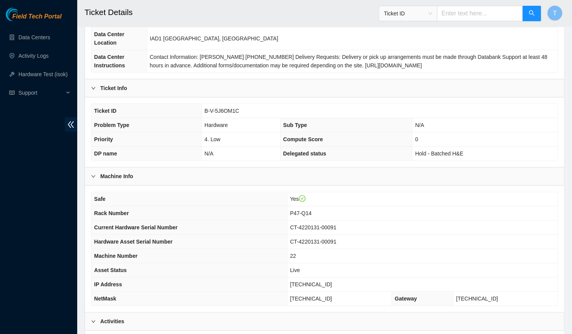
scroll to position [0, 0]
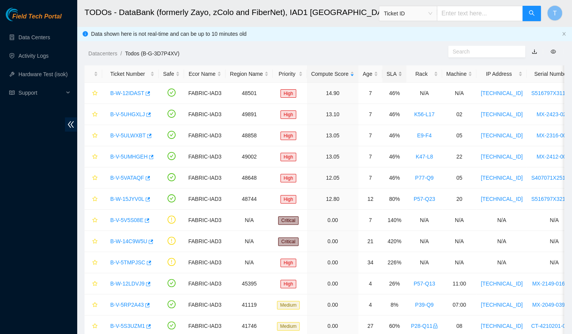
click at [387, 70] on div "SLA" at bounding box center [395, 74] width 16 height 8
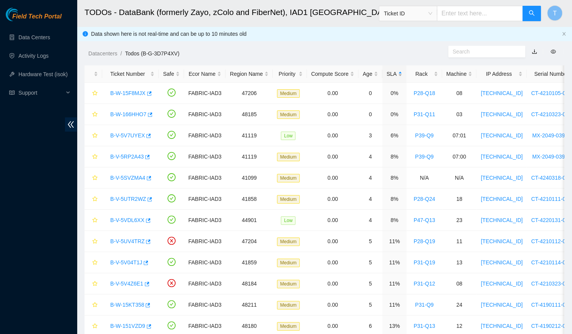
click at [387, 70] on div "SLA" at bounding box center [395, 74] width 16 height 8
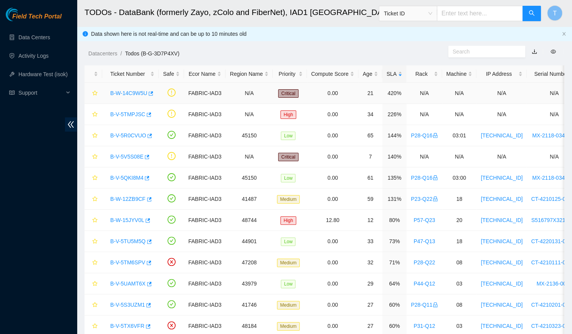
click at [124, 92] on link "B-W-14C9W5U" at bounding box center [128, 93] width 37 height 6
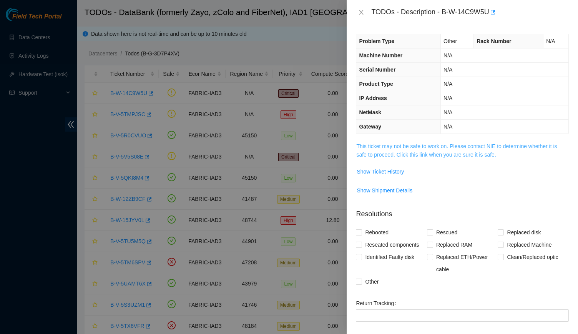
click at [465, 151] on link "This ticket may not be safe to work on. Please contact NIE to determine whether…" at bounding box center [456, 150] width 201 height 15
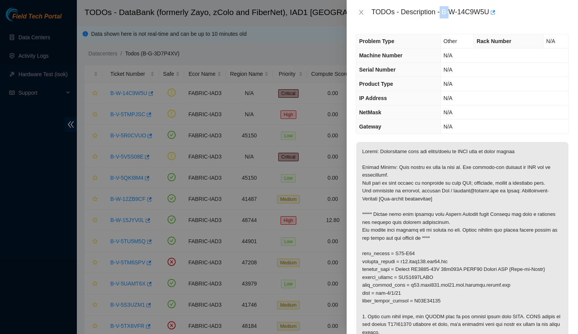
drag, startPoint x: 440, startPoint y: 13, endPoint x: 452, endPoint y: 13, distance: 12.3
click at [452, 13] on div "TODOs - Description - B-W-14C9W5U" at bounding box center [470, 12] width 198 height 12
drag, startPoint x: 443, startPoint y: 12, endPoint x: 502, endPoint y: 11, distance: 59.6
click at [502, 11] on div "TODOs - Description - B-W-14C9W5U" at bounding box center [470, 12] width 198 height 12
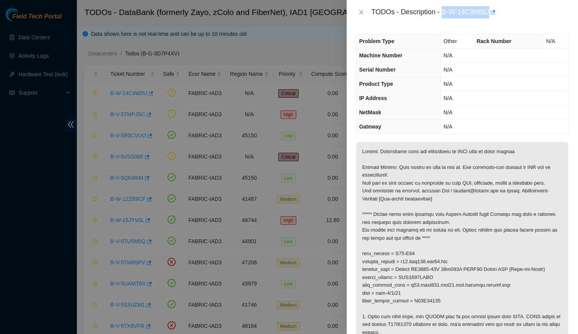
copy div "B-W-14C9W5U"
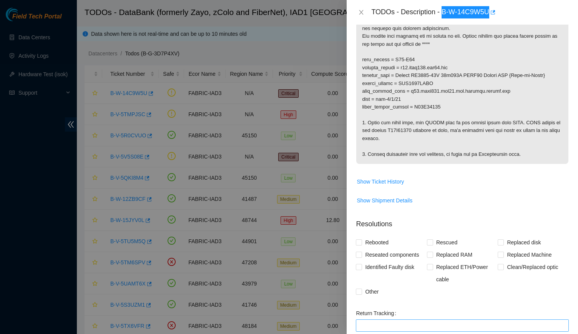
scroll to position [277, 0]
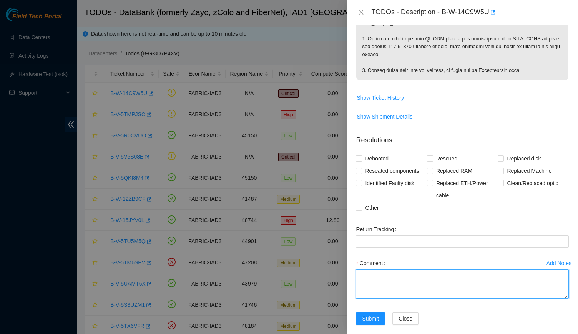
click at [422, 269] on textarea "Comment" at bounding box center [462, 283] width 213 height 29
paste textarea "-Verified rack and switch SN -Identified eth port [DATE] -Noticed port light is…"
click at [418, 269] on textarea "-Verified rack and switch SN -Identified eth port [DATE] -Noticed port light is…" at bounding box center [462, 283] width 213 height 29
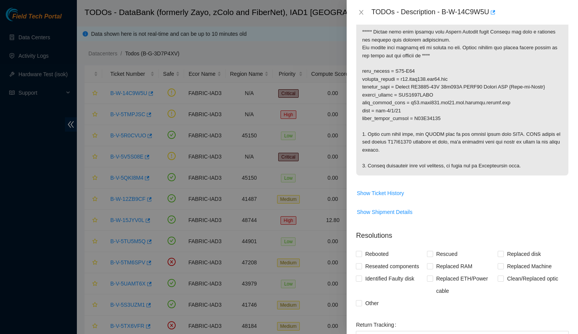
scroll to position [277, 0]
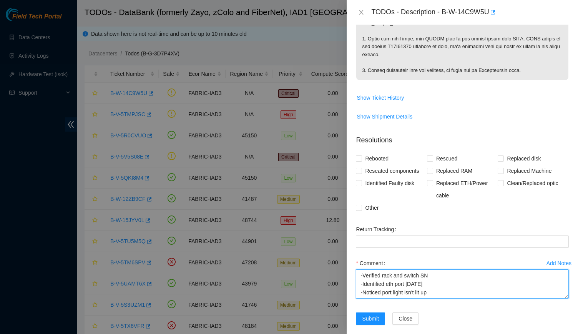
type textarea "-Verified rack and switch SN -Identified eth port [DATE] -Noticed port light is…"
click at [426, 286] on textarea "-Verified rack and switch SN -Identified eth port [DATE] -Noticed port light is…" at bounding box center [462, 283] width 213 height 29
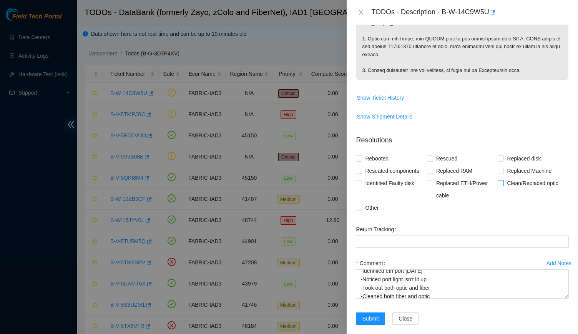
click at [523, 178] on span "Clean/Replaced optic" at bounding box center [532, 183] width 57 height 12
click at [503, 180] on input "Clean/Replaced optic" at bounding box center [500, 182] width 5 height 5
checkbox input "true"
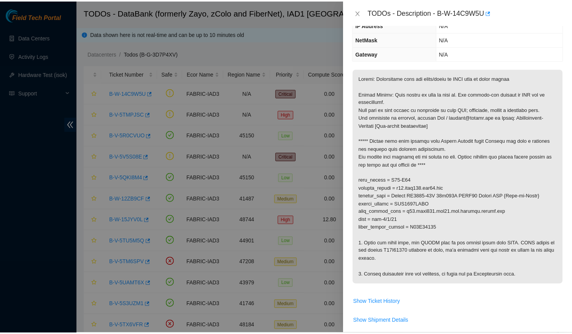
scroll to position [277, 0]
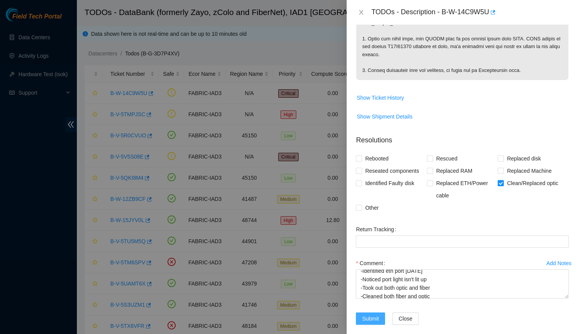
click at [372, 314] on span "Submit" at bounding box center [370, 318] width 17 height 8
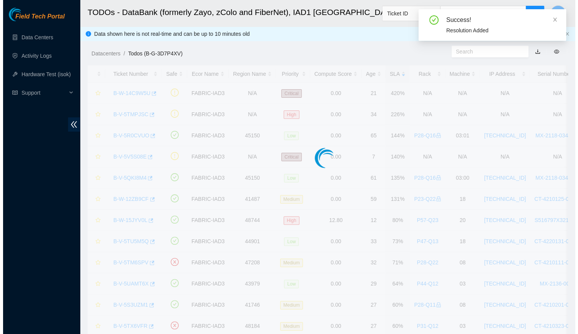
scroll to position [107, 0]
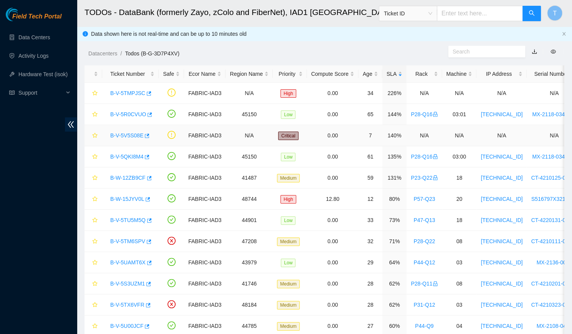
click at [131, 131] on div "B-V-5V5S08E" at bounding box center [130, 135] width 48 height 12
click at [128, 133] on link "B-V-5V5S08E" at bounding box center [126, 135] width 33 height 6
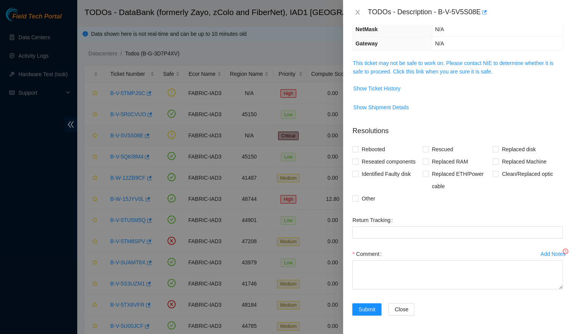
scroll to position [81, 0]
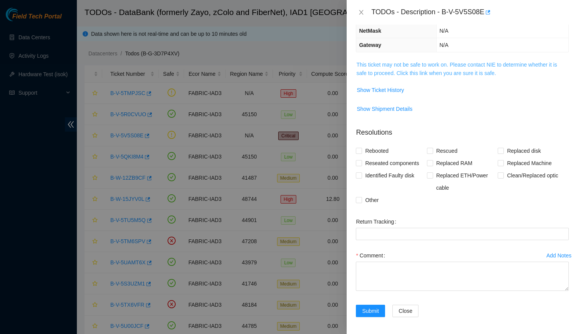
click at [405, 64] on link "This ticket may not be safe to work on. Please contact NIE to determine whether…" at bounding box center [456, 68] width 201 height 15
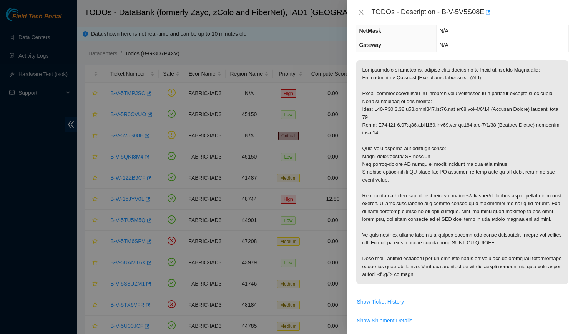
click at [461, 319] on span "Show Shipment Details" at bounding box center [462, 320] width 212 height 12
click at [365, 8] on div "TODOs - Description - B-V-5V5S08E" at bounding box center [462, 12] width 213 height 12
click at [362, 10] on icon "close" at bounding box center [361, 12] width 6 height 6
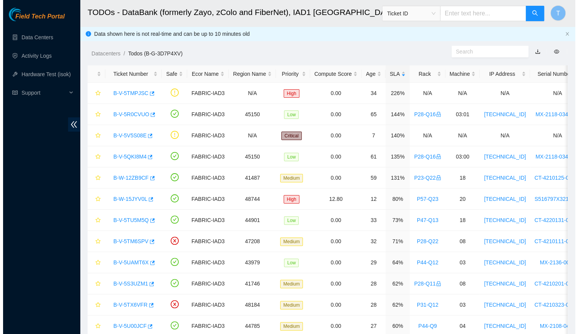
scroll to position [107, 0]
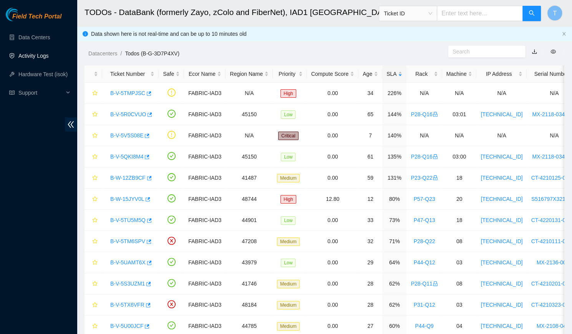
click at [37, 59] on link "Activity Logs" at bounding box center [33, 56] width 30 height 6
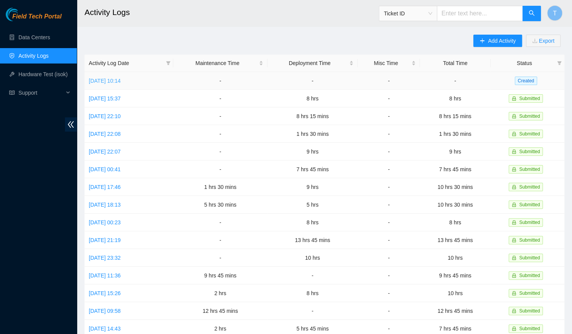
click at [98, 80] on link "[DATE] 10:14" at bounding box center [105, 81] width 32 height 6
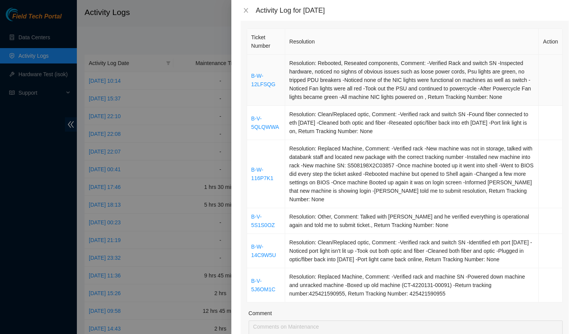
scroll to position [116, 0]
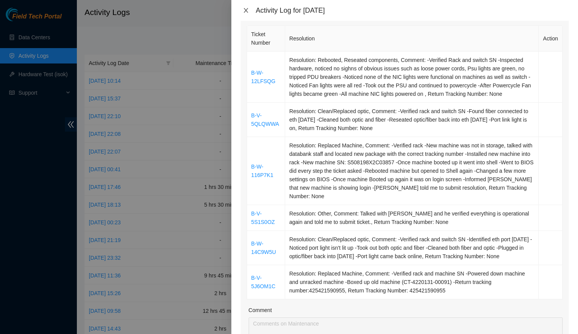
click at [248, 12] on icon "close" at bounding box center [246, 10] width 6 height 6
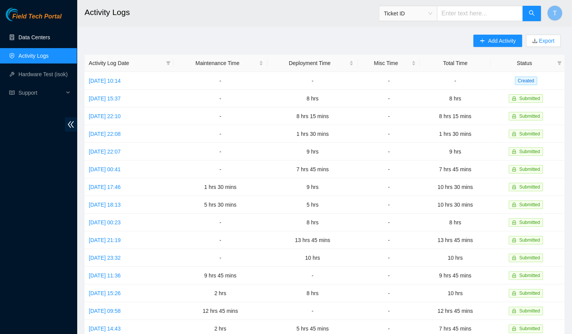
click at [50, 40] on link "Data Centers" at bounding box center [34, 37] width 32 height 6
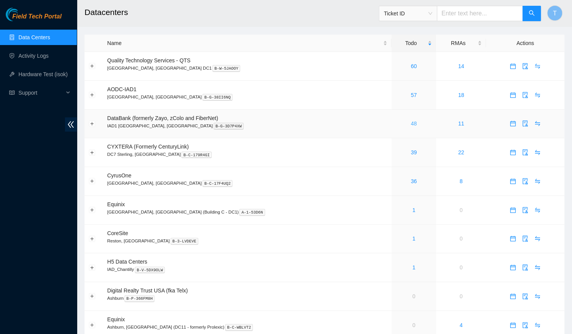
click at [411, 125] on link "48" at bounding box center [414, 123] width 6 height 6
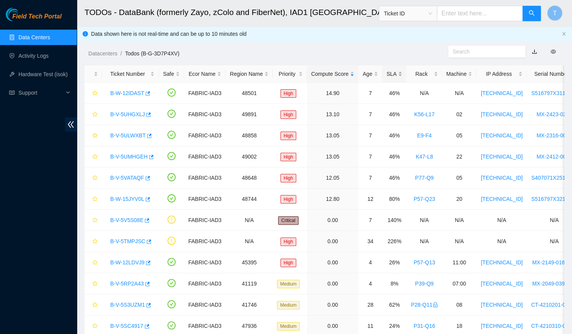
click at [387, 75] on div "SLA" at bounding box center [395, 74] width 16 height 8
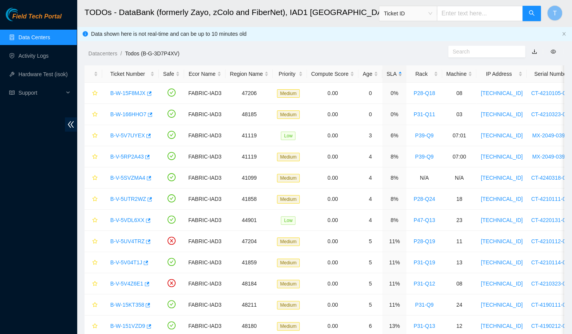
click at [387, 75] on div "SLA" at bounding box center [395, 74] width 16 height 8
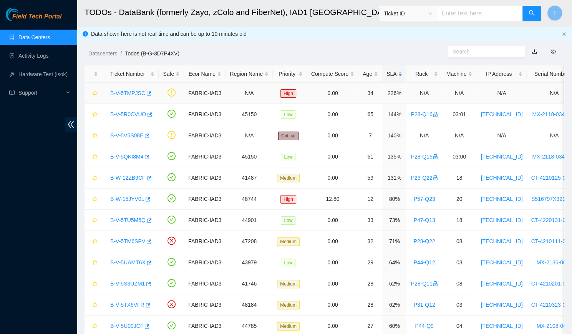
click at [132, 91] on link "B-V-5TMPJSC" at bounding box center [127, 93] width 35 height 6
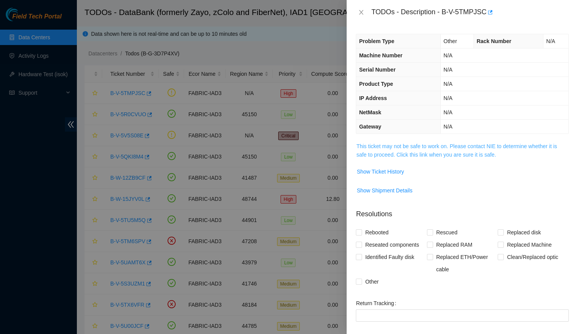
click at [485, 148] on link "This ticket may not be safe to work on. Please contact NIE to determine whether…" at bounding box center [456, 150] width 201 height 15
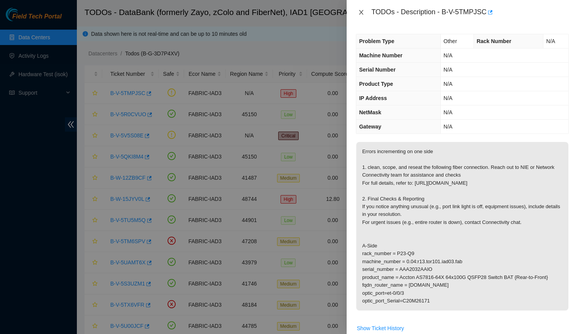
click at [361, 12] on icon "close" at bounding box center [361, 12] width 4 height 5
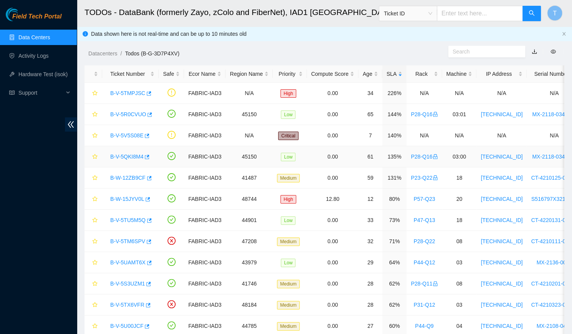
click at [126, 154] on link "B-V-5QKI8M4" at bounding box center [126, 156] width 33 height 6
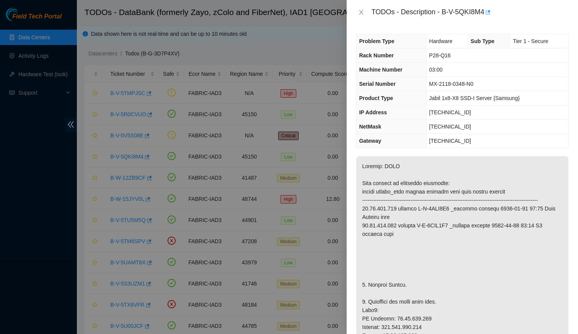
click at [360, 8] on div "TODOs - Description - B-V-5QKI8M4" at bounding box center [462, 12] width 213 height 12
